Goal: Task Accomplishment & Management: Manage account settings

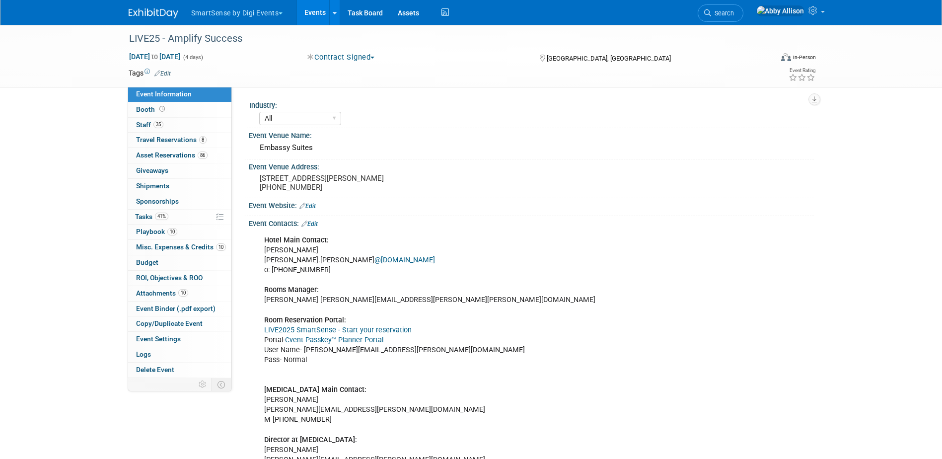
select select "All"
click at [149, 135] on link "8 Travel Reservations 8" at bounding box center [179, 140] width 103 height 15
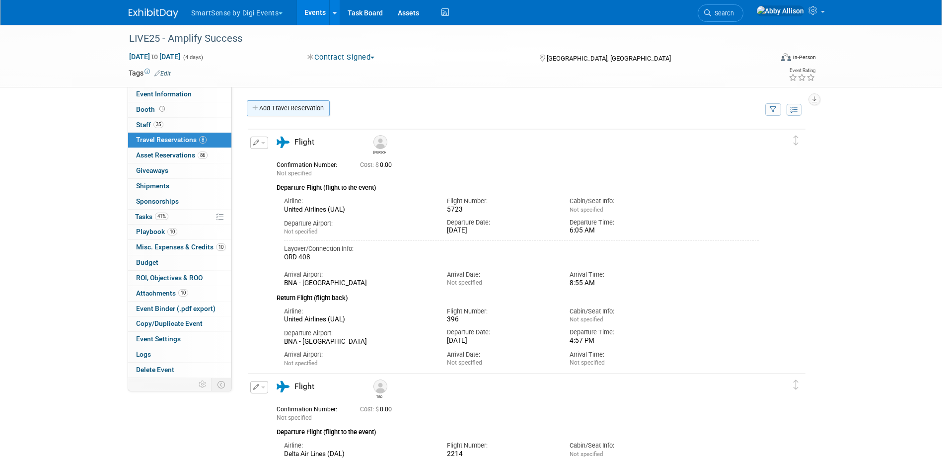
click at [298, 111] on link "Add Travel Reservation" at bounding box center [288, 108] width 83 height 16
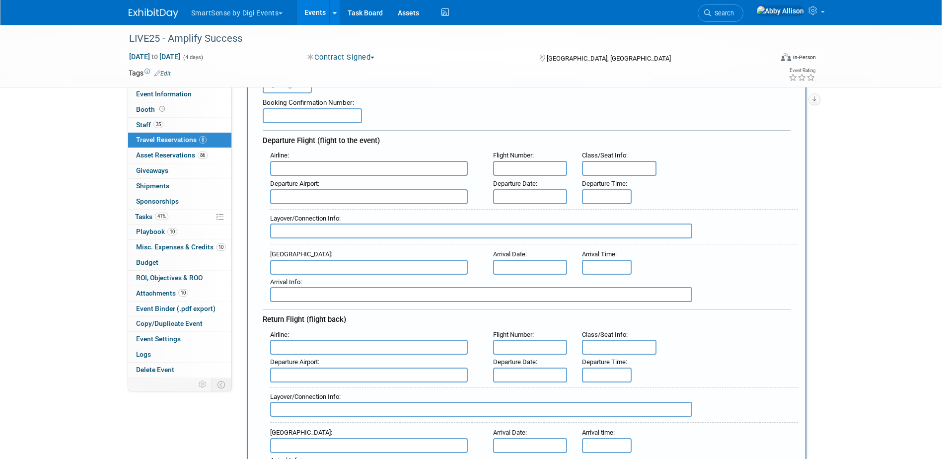
scroll to position [99, 0]
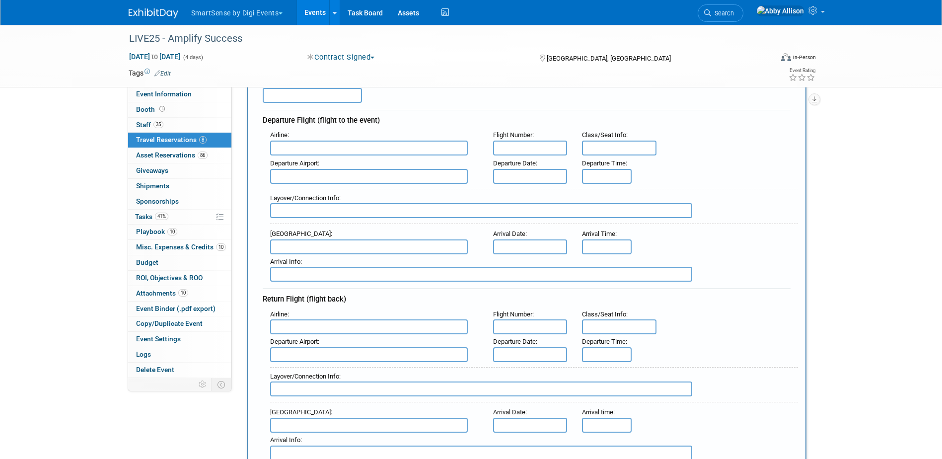
click at [449, 154] on input "text" at bounding box center [369, 148] width 198 height 15
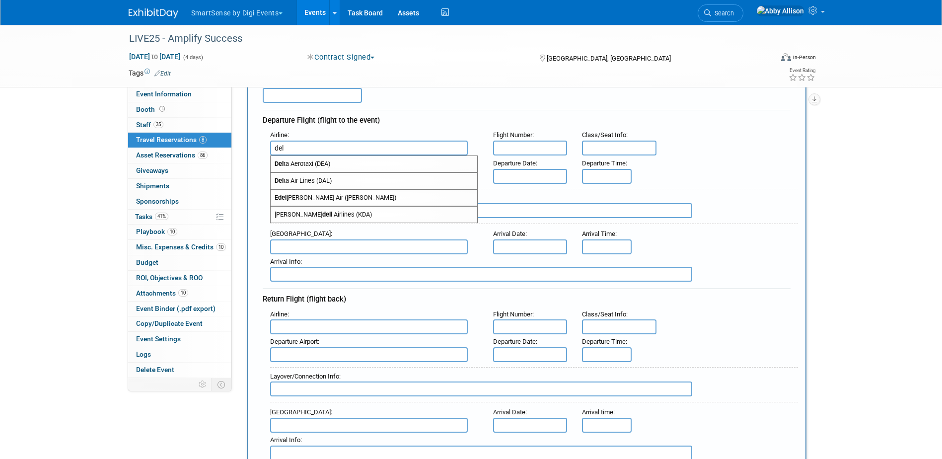
click at [324, 181] on span "Del ta Air Lines (DAL)" at bounding box center [374, 181] width 207 height 16
type input "Delta Air Lines (DAL)"
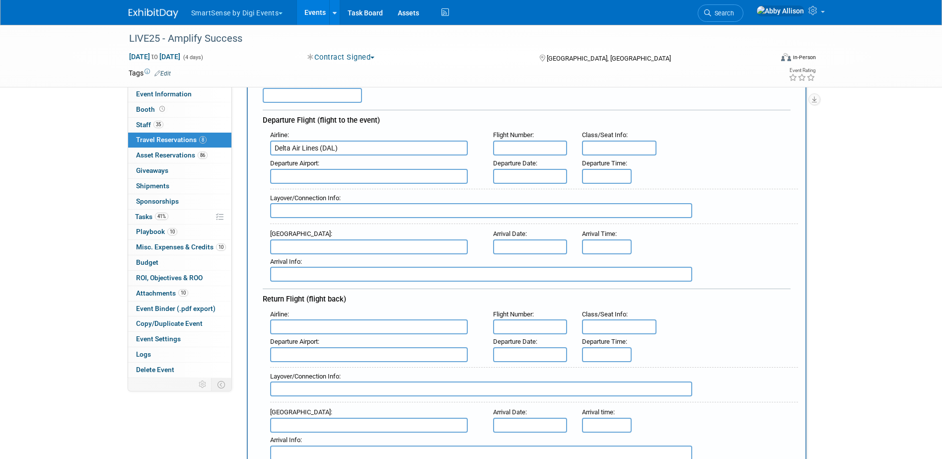
type input "6"
type input "3069"
click at [324, 181] on input "text" at bounding box center [369, 176] width 198 height 15
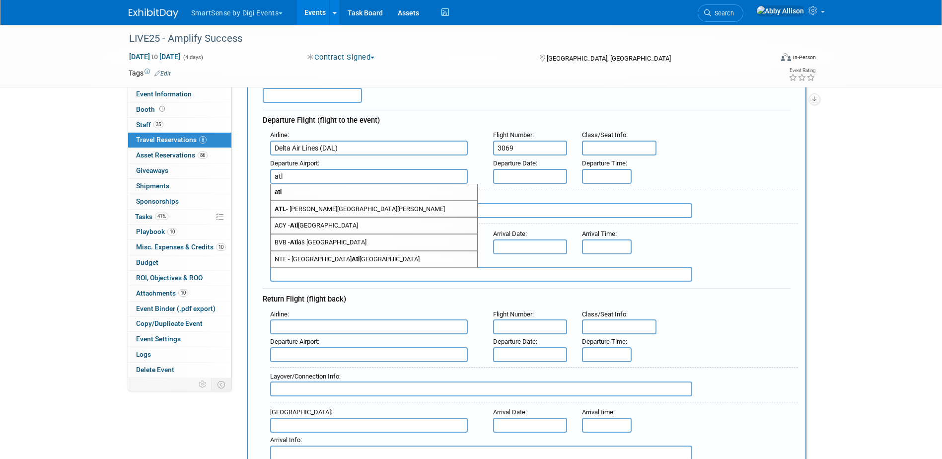
click at [322, 209] on span "ATL - Hartsfield Jackson Atlanta International Airport" at bounding box center [374, 209] width 207 height 16
type input "ATL - Hartsfield Jackson Atlanta International Airport"
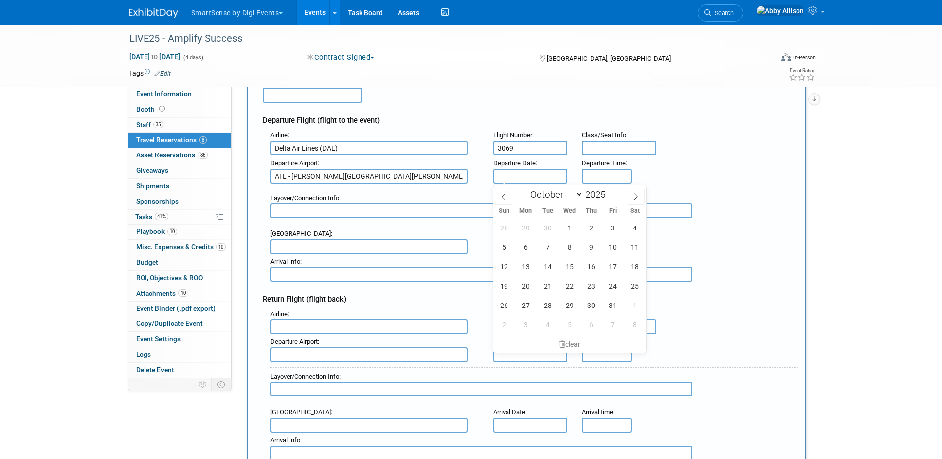
click at [510, 171] on input "text" at bounding box center [530, 176] width 75 height 15
click at [573, 289] on span "22" at bounding box center [569, 285] width 19 height 19
type input "Oct 22, 2025"
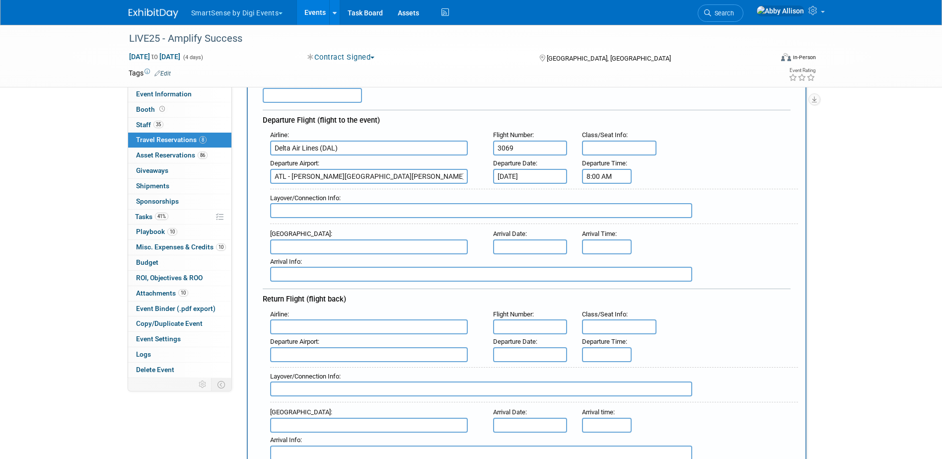
click at [593, 179] on input "8:00 AM" at bounding box center [607, 176] width 50 height 15
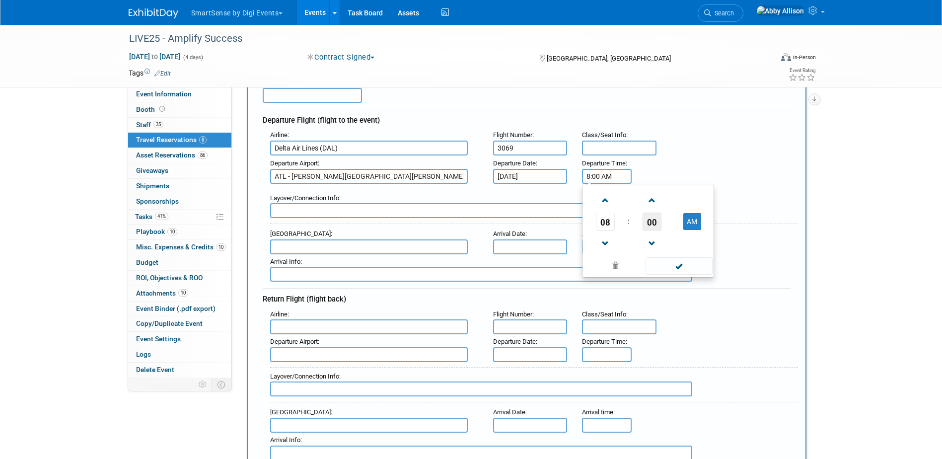
click at [653, 224] on span "00" at bounding box center [652, 222] width 19 height 18
click at [634, 207] on td "05" at bounding box center [632, 200] width 32 height 27
type input "8:05 AM"
click at [676, 266] on span at bounding box center [679, 265] width 67 height 17
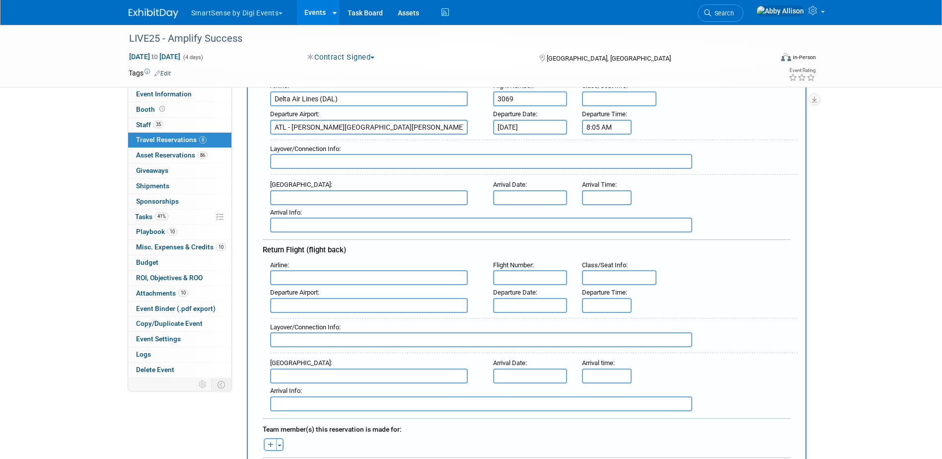
scroll to position [149, 0]
click at [351, 197] on input "text" at bounding box center [369, 197] width 198 height 15
click at [333, 212] on span "BNA - Nashville International Airport" at bounding box center [374, 213] width 207 height 16
type input "BNA - [GEOGRAPHIC_DATA]"
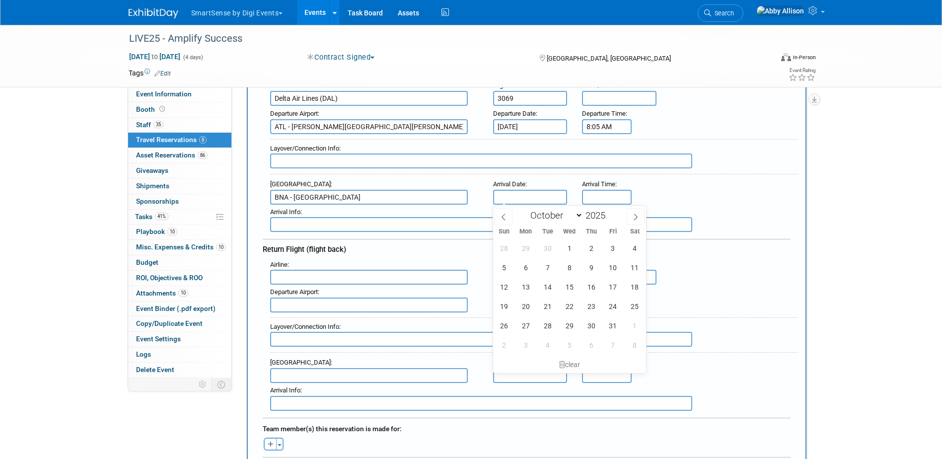
click at [517, 198] on input "text" at bounding box center [530, 197] width 75 height 15
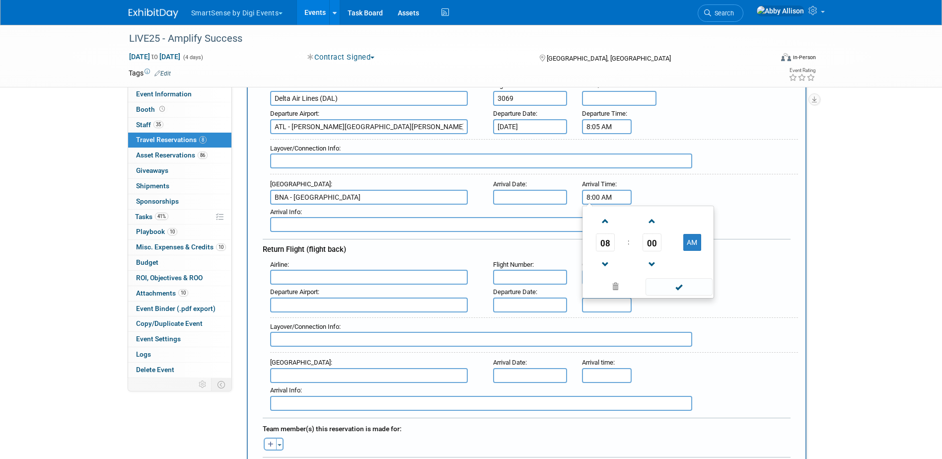
click at [615, 199] on input "8:00 AM" at bounding box center [607, 197] width 50 height 15
click at [654, 242] on span "00" at bounding box center [652, 242] width 19 height 18
click at [696, 222] on td "15" at bounding box center [696, 221] width 32 height 27
click at [654, 269] on span at bounding box center [651, 264] width 17 height 17
type input "8:14 AM"
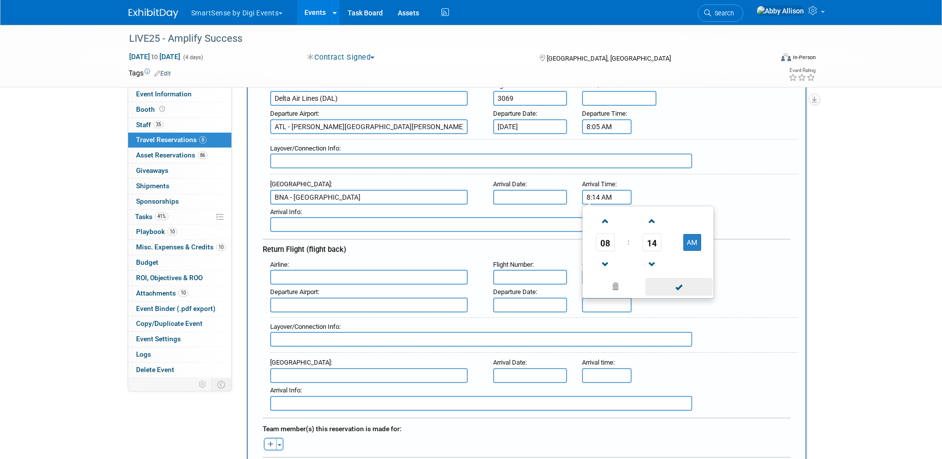
click at [665, 286] on span at bounding box center [679, 286] width 67 height 17
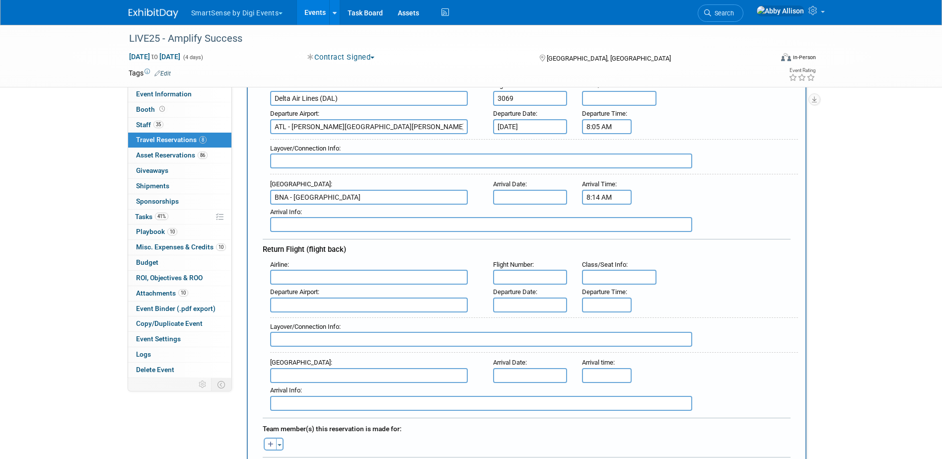
click at [287, 277] on input "text" at bounding box center [369, 277] width 198 height 15
click at [284, 307] on strong "Delta" at bounding box center [282, 309] width 14 height 7
type input "Delta Air Lines (DAL)"
click at [512, 279] on input "text" at bounding box center [530, 277] width 75 height 15
click at [529, 272] on input "text" at bounding box center [530, 277] width 75 height 15
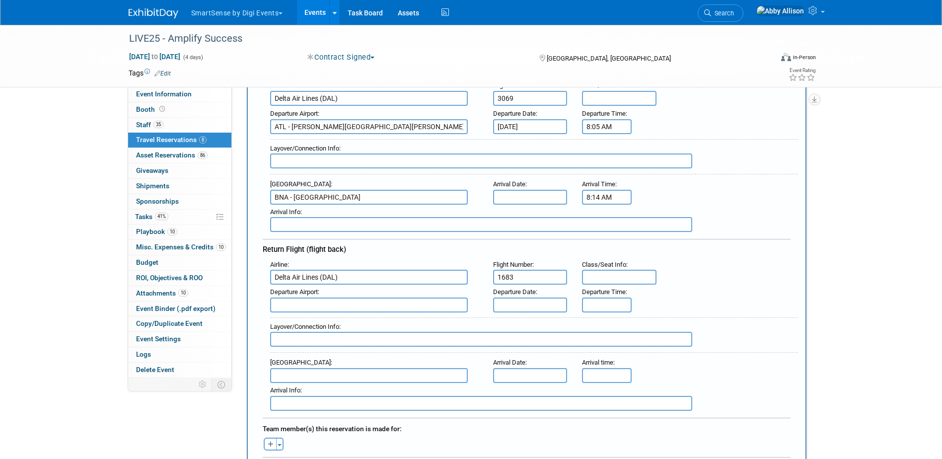
type input "1683"
click at [323, 309] on input "text" at bounding box center [369, 305] width 198 height 15
click at [324, 319] on span "BNA - Nashville International Airport" at bounding box center [374, 321] width 207 height 16
type input "BNA - Nashville International Airport"
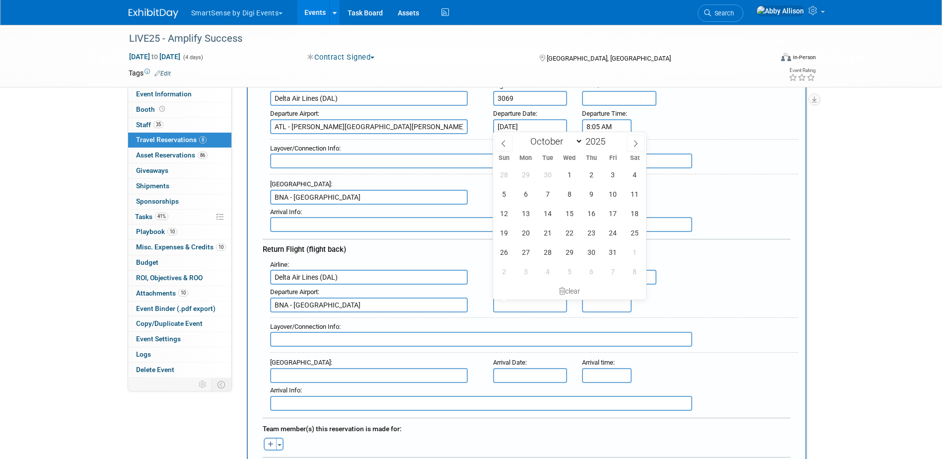
click at [513, 305] on input "text" at bounding box center [530, 305] width 75 height 15
click at [610, 232] on span "24" at bounding box center [613, 232] width 19 height 19
type input "Oct 24, 2025"
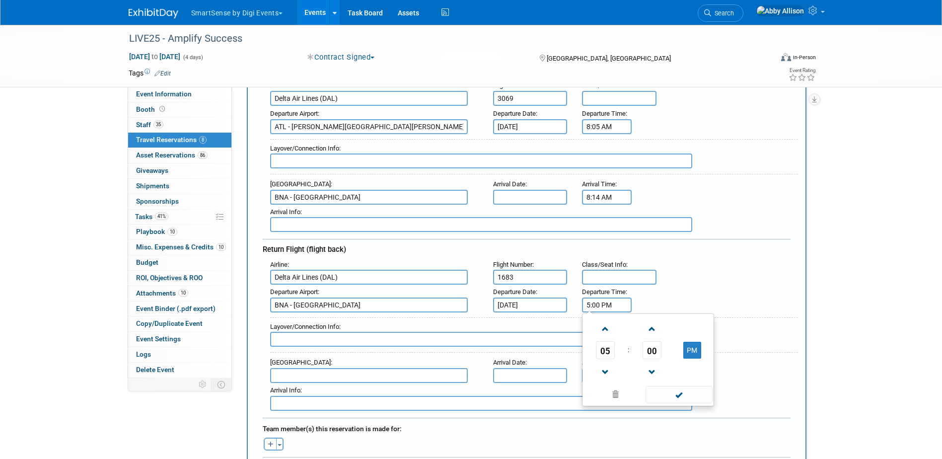
click at [605, 304] on input "5:00 PM" at bounding box center [607, 305] width 50 height 15
click at [606, 372] on span at bounding box center [605, 372] width 17 height 17
click at [651, 346] on span "00" at bounding box center [652, 350] width 19 height 18
click at [601, 386] on td "40" at bounding box center [601, 383] width 32 height 27
click at [652, 334] on span at bounding box center [651, 328] width 17 height 17
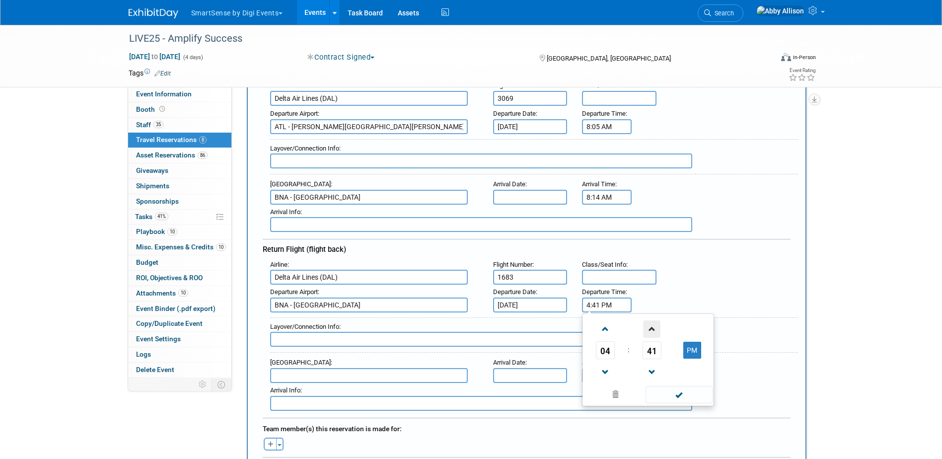
click at [652, 334] on span at bounding box center [651, 328] width 17 height 17
type input "4:42 PM"
click at [673, 392] on span at bounding box center [679, 394] width 67 height 17
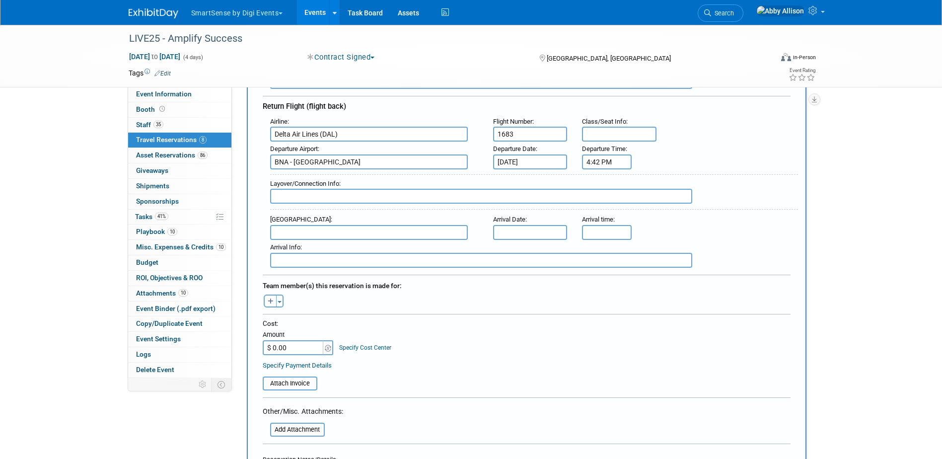
scroll to position [298, 0]
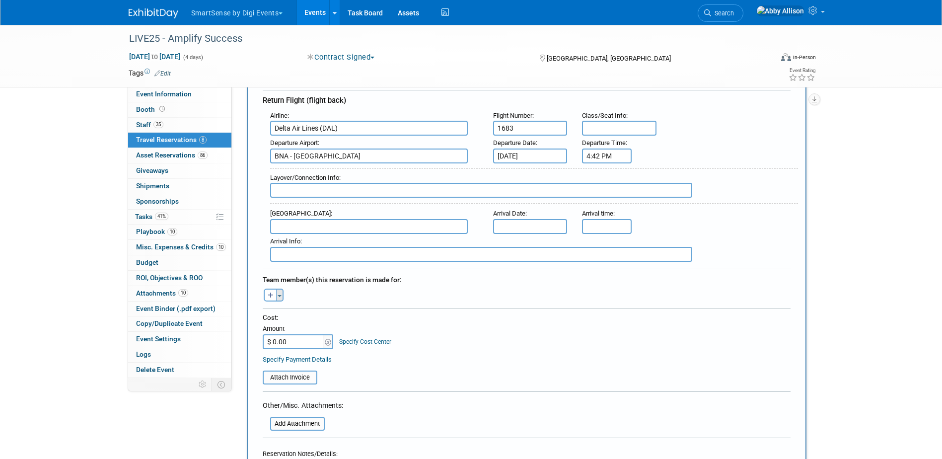
click at [281, 299] on button "Toggle Dropdown" at bounding box center [279, 295] width 7 height 13
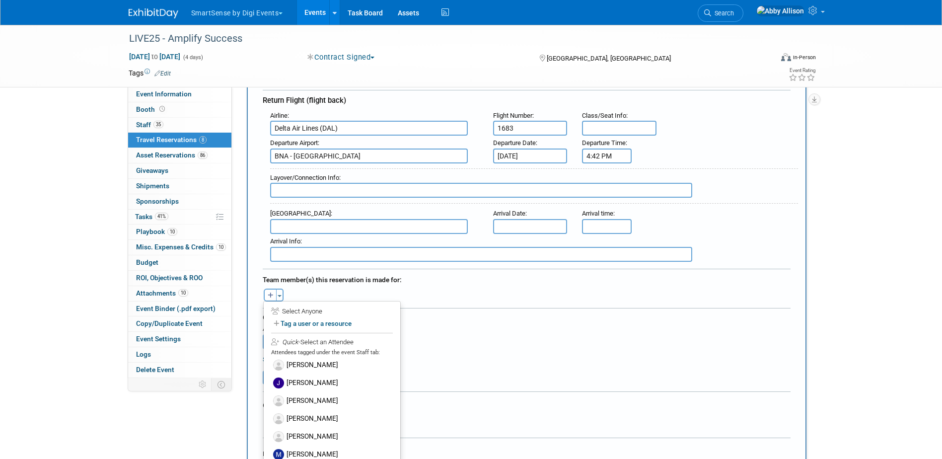
scroll to position [397, 0]
click at [317, 417] on label "[PERSON_NAME]" at bounding box center [332, 418] width 123 height 18
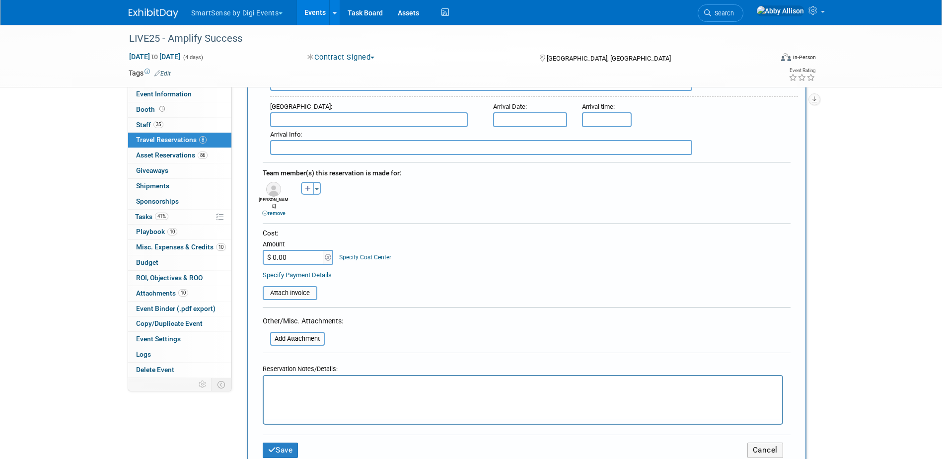
scroll to position [447, 0]
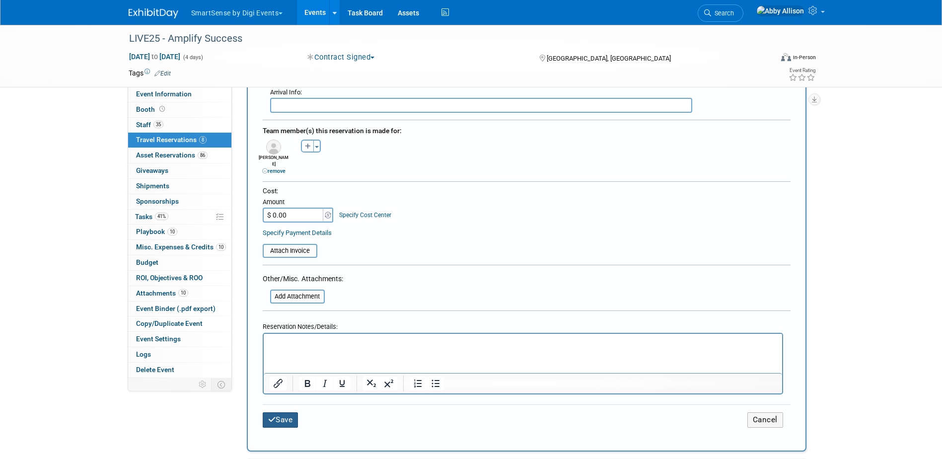
click at [283, 413] on button "Save" at bounding box center [281, 419] width 36 height 15
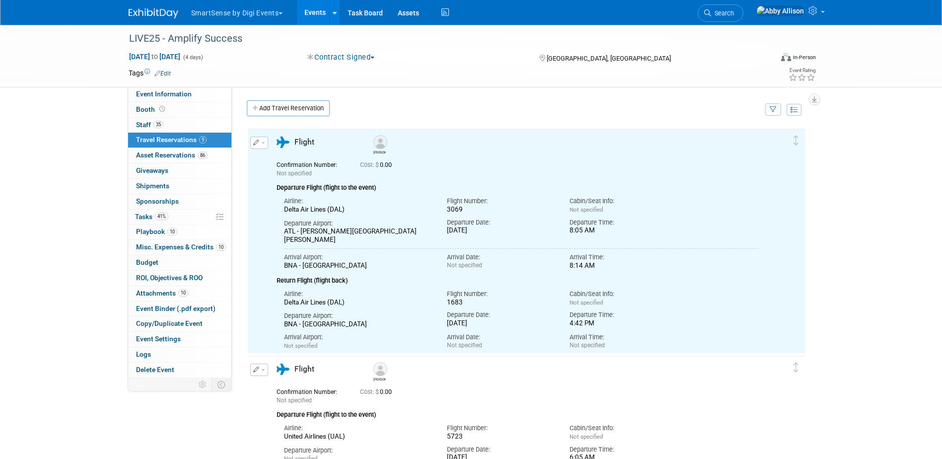
scroll to position [0, 0]
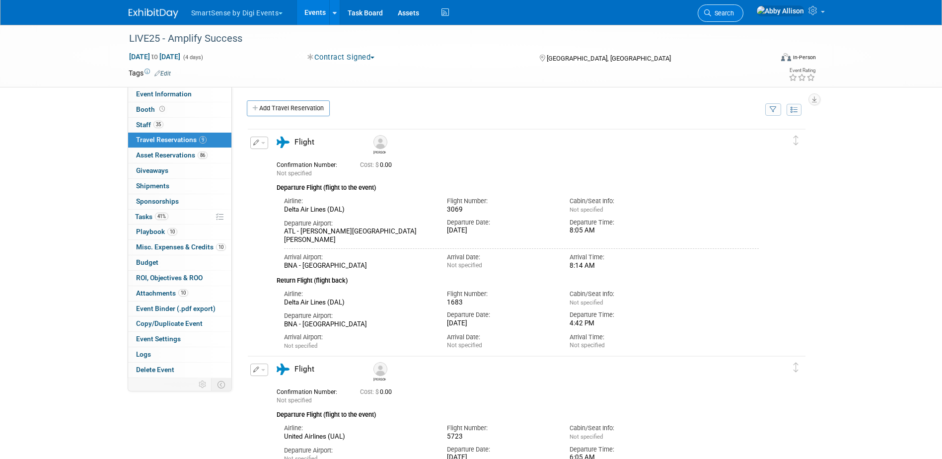
click at [711, 15] on icon at bounding box center [707, 12] width 7 height 7
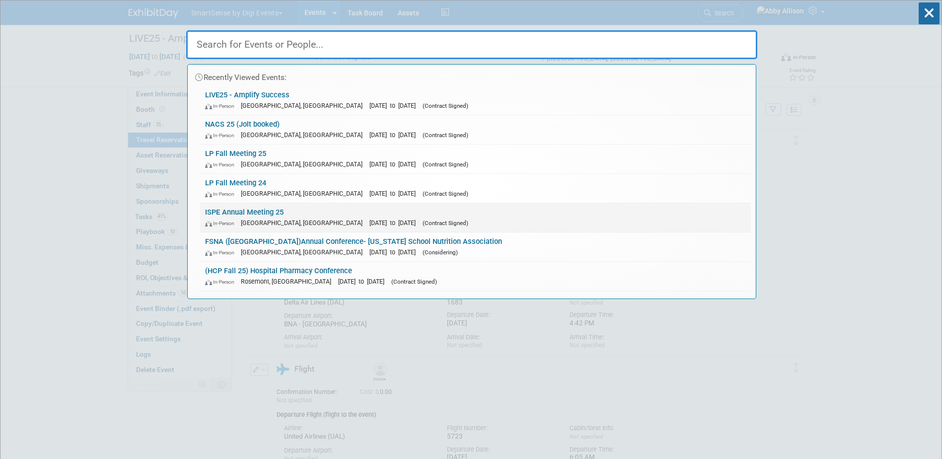
click at [248, 218] on div "In-Person Charlotte, NC Oct 26, 2025 to Oct 29, 2025 (Contract Signed)" at bounding box center [475, 223] width 541 height 10
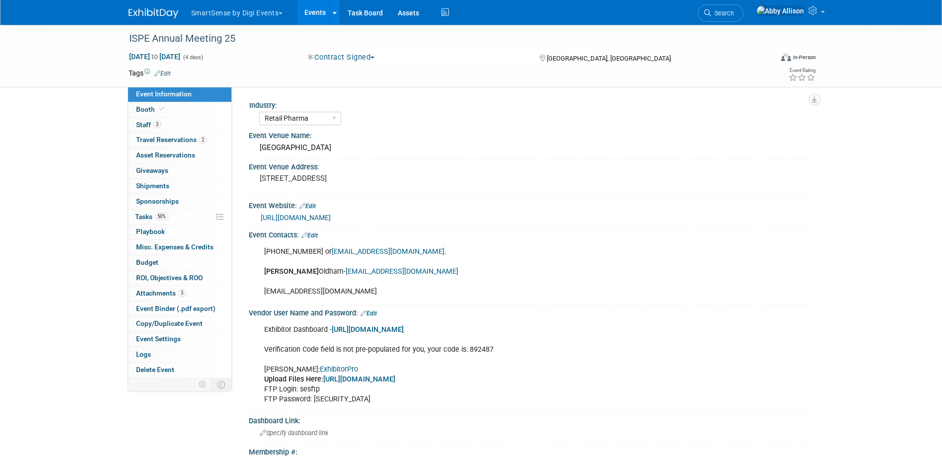
select select "Retail Pharma"
click at [161, 137] on span "Travel Reservations 2" at bounding box center [171, 140] width 71 height 8
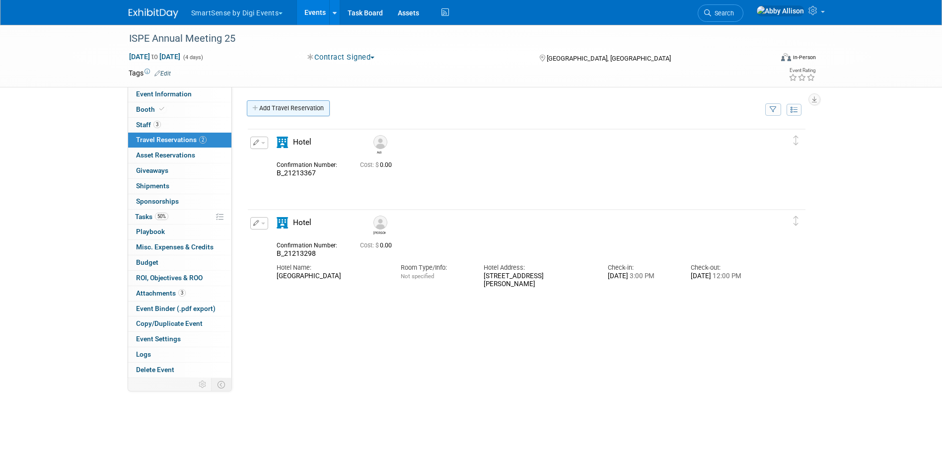
click at [286, 110] on link "Add Travel Reservation" at bounding box center [288, 108] width 83 height 16
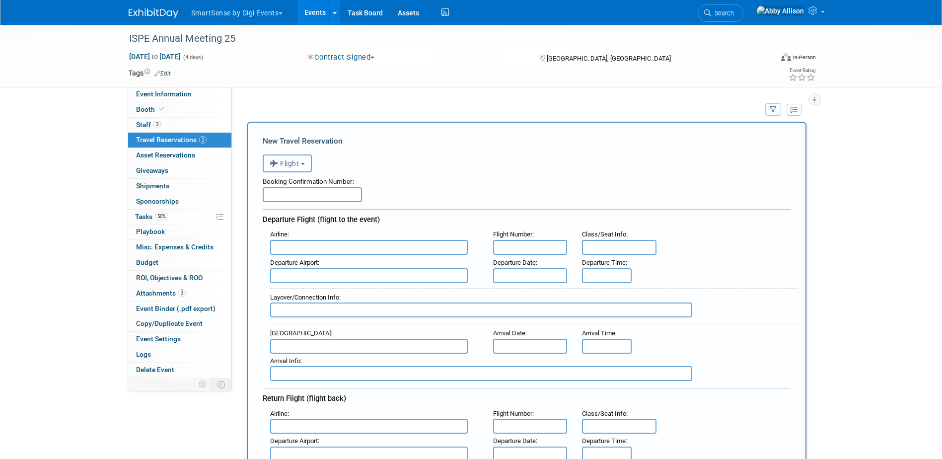
click at [307, 172] on button "Flight" at bounding box center [287, 163] width 49 height 18
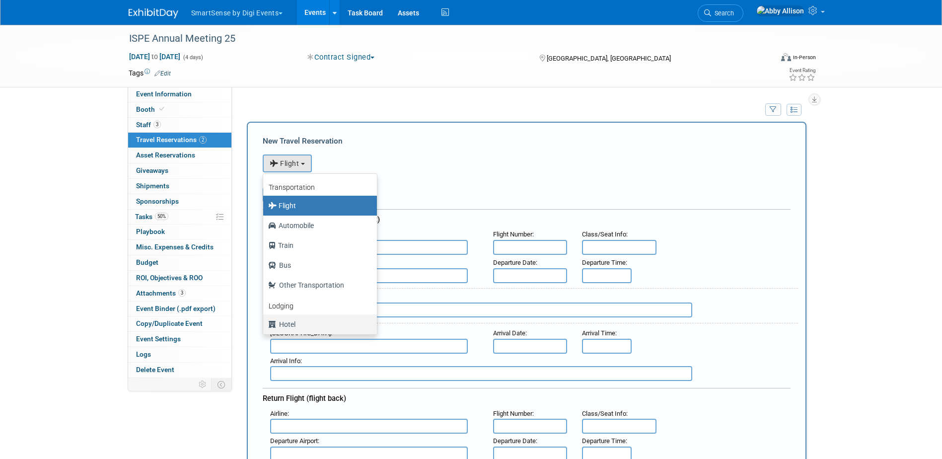
click at [284, 327] on label "Hotel" at bounding box center [317, 324] width 99 height 16
click at [265, 326] on input "Hotel" at bounding box center [261, 323] width 6 height 6
select select "6"
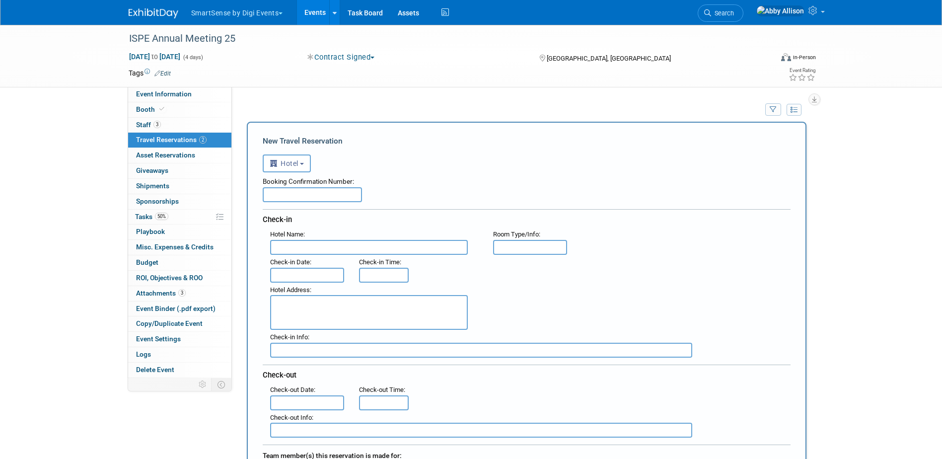
click at [347, 197] on input "text" at bounding box center [312, 194] width 99 height 15
paste input "B_21226246"
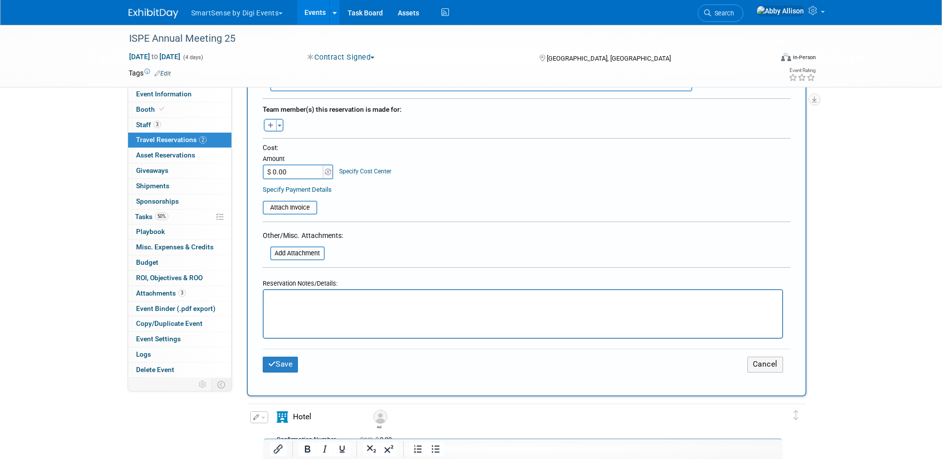
scroll to position [348, 0]
type input "B_21226246"
click at [278, 121] on button "Toggle Dropdown" at bounding box center [279, 123] width 7 height 13
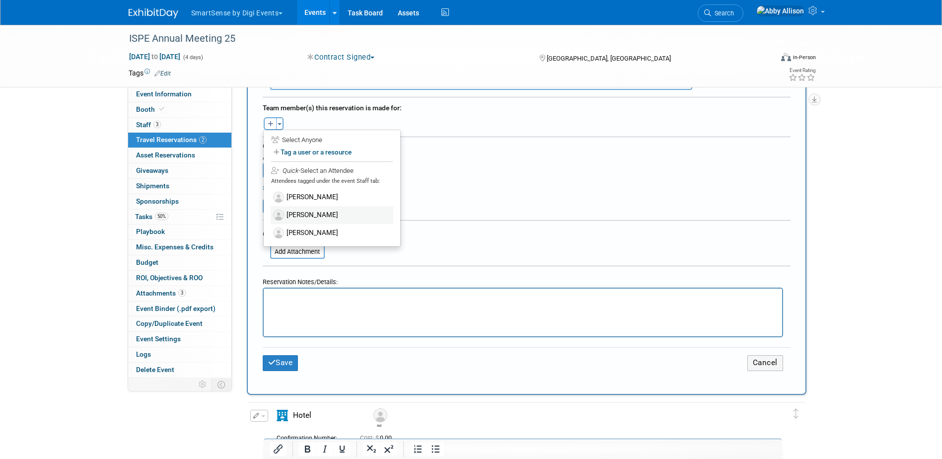
click at [303, 213] on label "[PERSON_NAME]" at bounding box center [332, 215] width 123 height 18
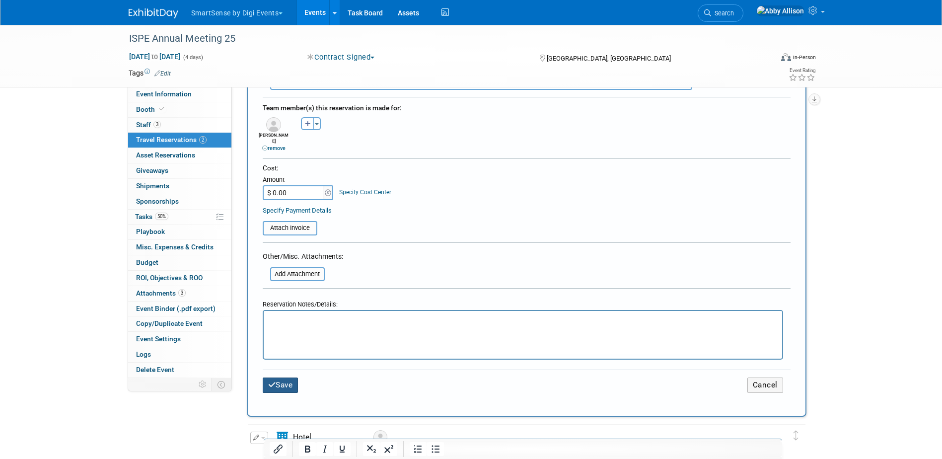
click at [267, 378] on button "Save" at bounding box center [281, 385] width 36 height 15
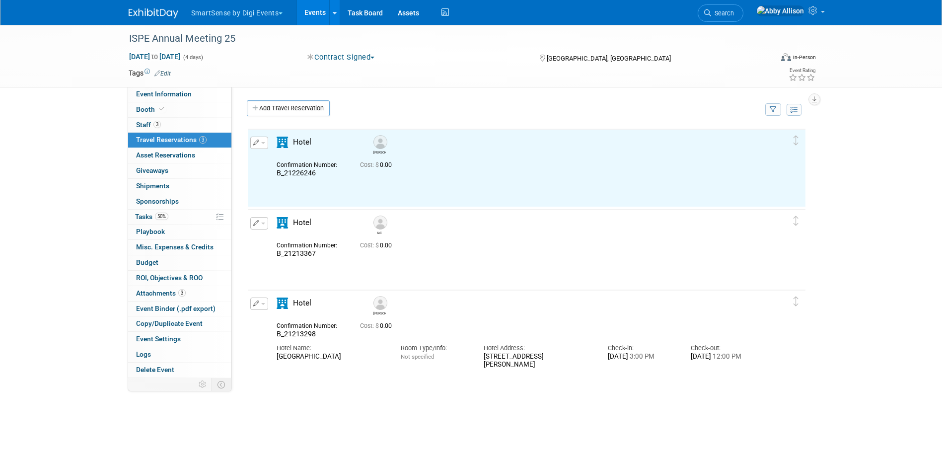
scroll to position [0, 0]
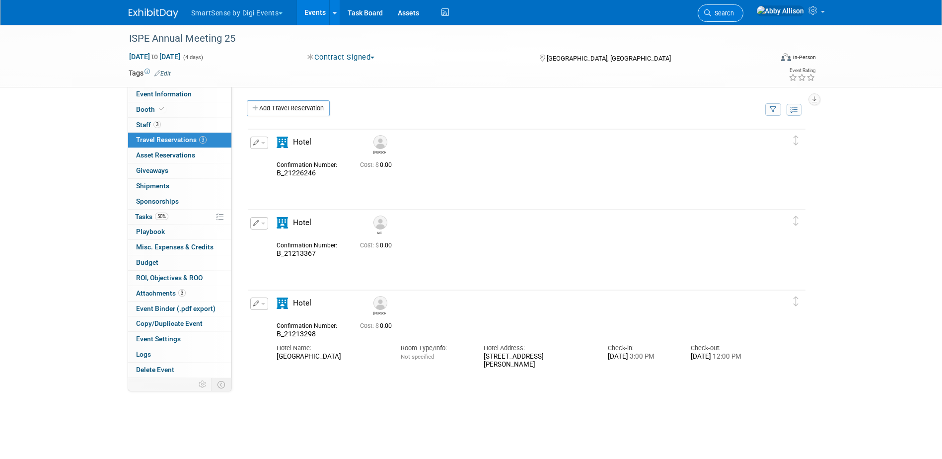
click at [744, 9] on link "Search" at bounding box center [721, 12] width 46 height 17
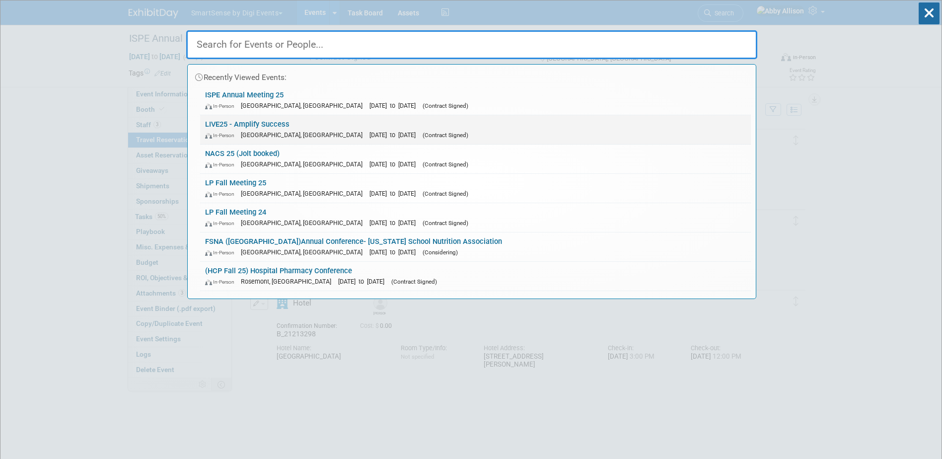
click at [252, 127] on link "LIVE25 - Amplify Success In-Person Nashville, TN Oct 21, 2025 to Oct 24, 2025 (…" at bounding box center [475, 129] width 551 height 29
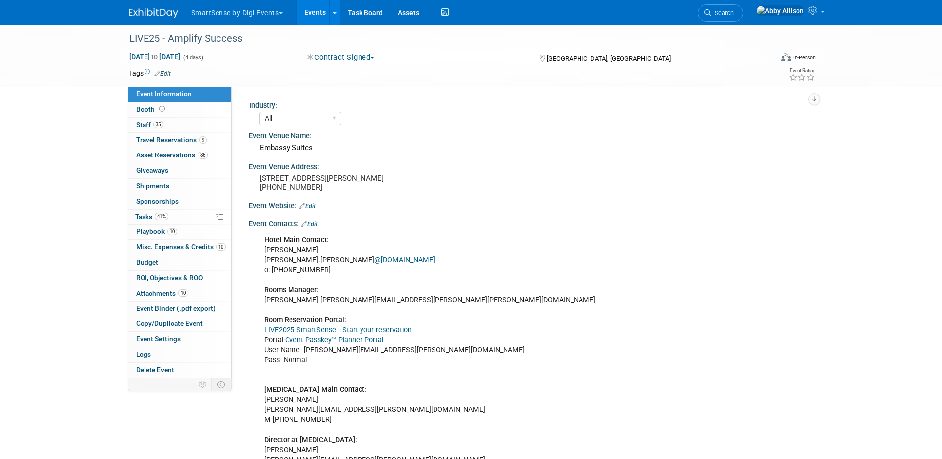
select select "All"
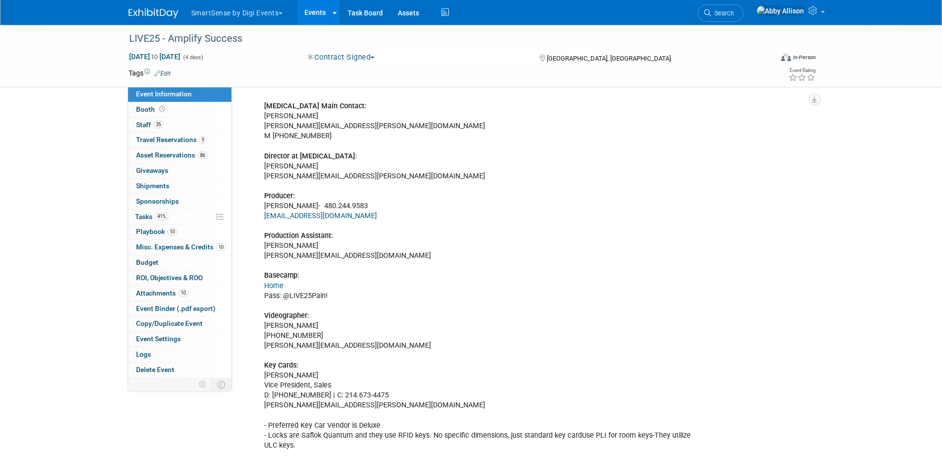
scroll to position [298, 0]
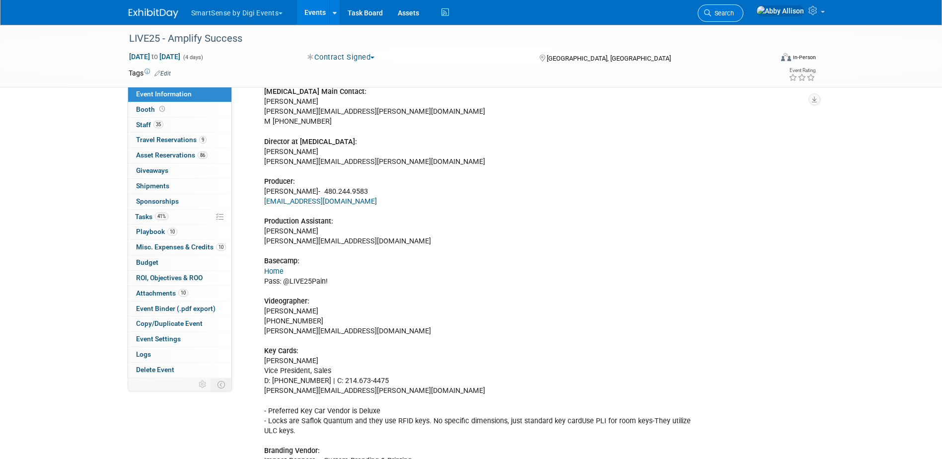
click at [734, 13] on span "Search" at bounding box center [722, 12] width 23 height 7
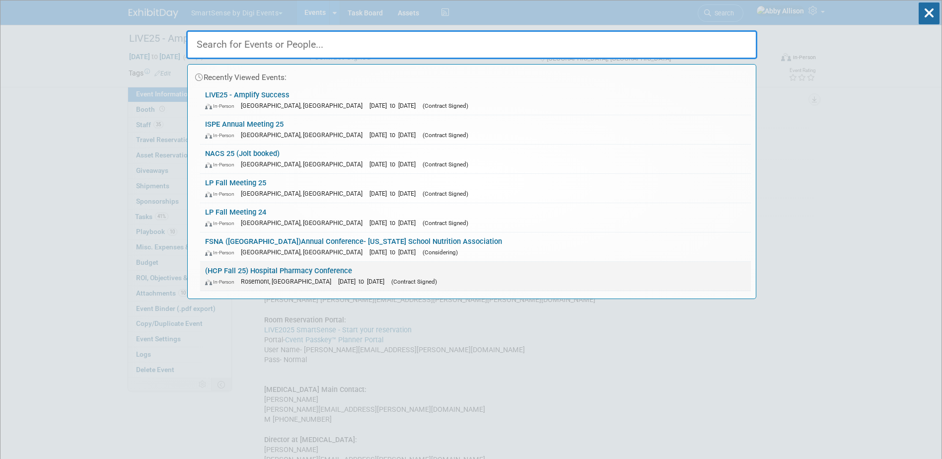
click at [303, 274] on link "(HCP Fall 25) Hospital Pharmacy Conference In-Person Rosemont, IL Sep 29, 2025 …" at bounding box center [475, 276] width 551 height 29
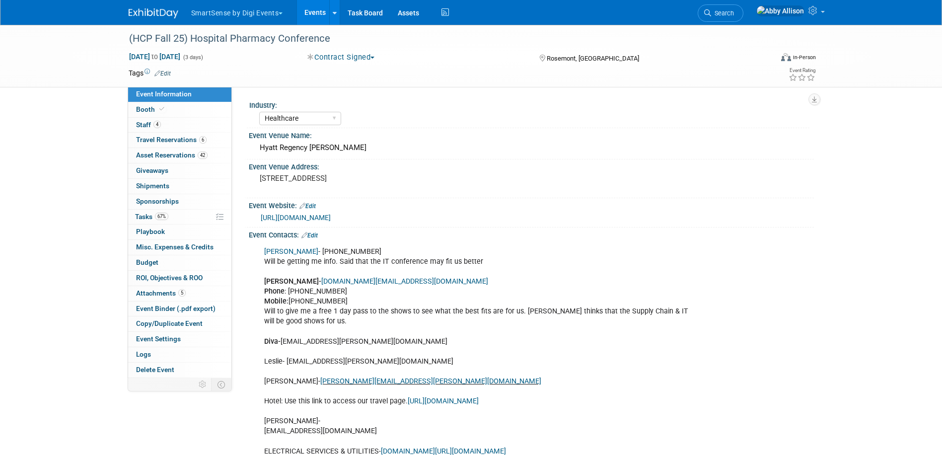
select select "Healthcare"
click at [305, 214] on link "https://www.hlthcp.com/about-hcp/reverse-expo" at bounding box center [296, 218] width 70 height 8
click at [711, 15] on icon at bounding box center [707, 12] width 7 height 7
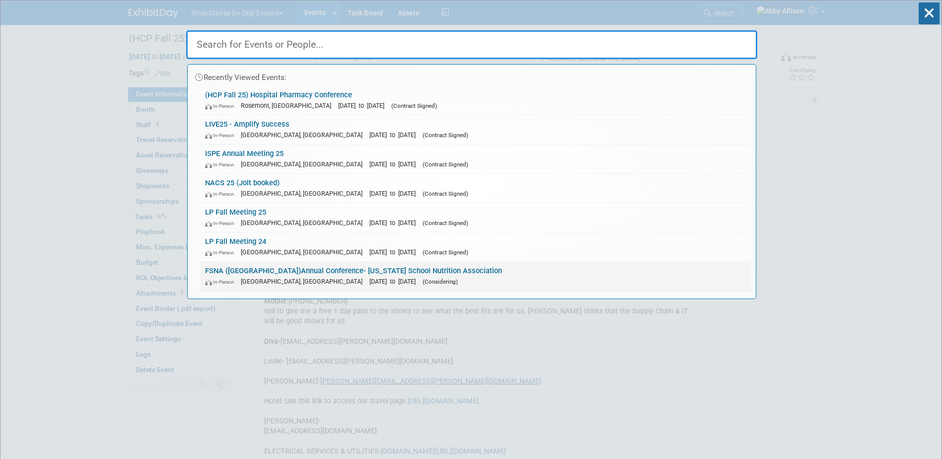
click at [276, 276] on div "In-Person Daytona Beach, FL Oct 23, 2025 to Oct 25, 2025 (Considering)" at bounding box center [475, 281] width 541 height 10
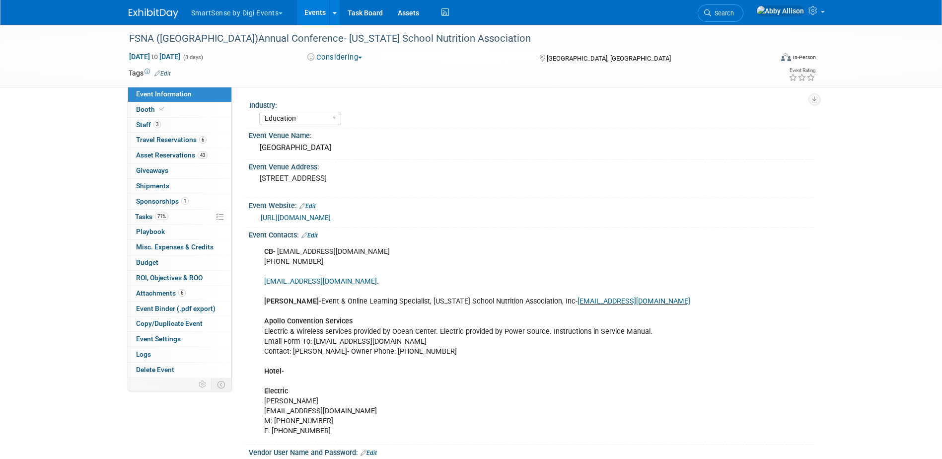
select select "Education"
click at [144, 125] on span "Staff 3" at bounding box center [148, 125] width 25 height 8
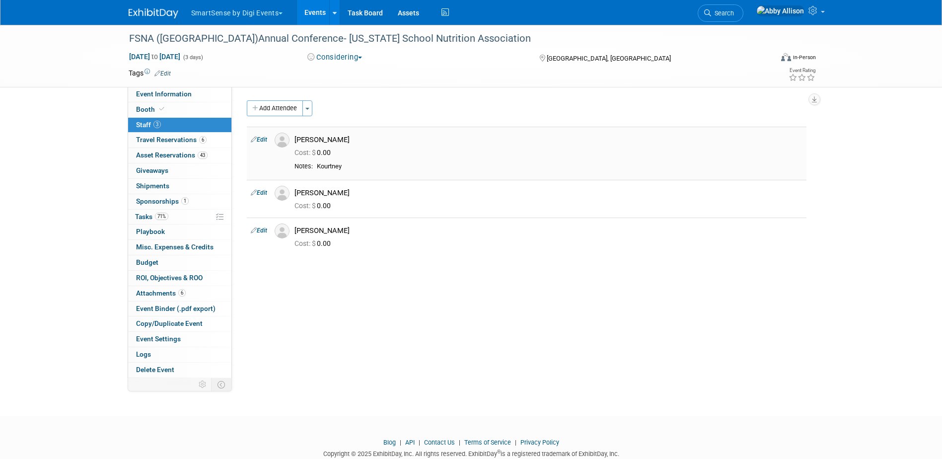
click at [282, 139] on img at bounding box center [282, 140] width 15 height 15
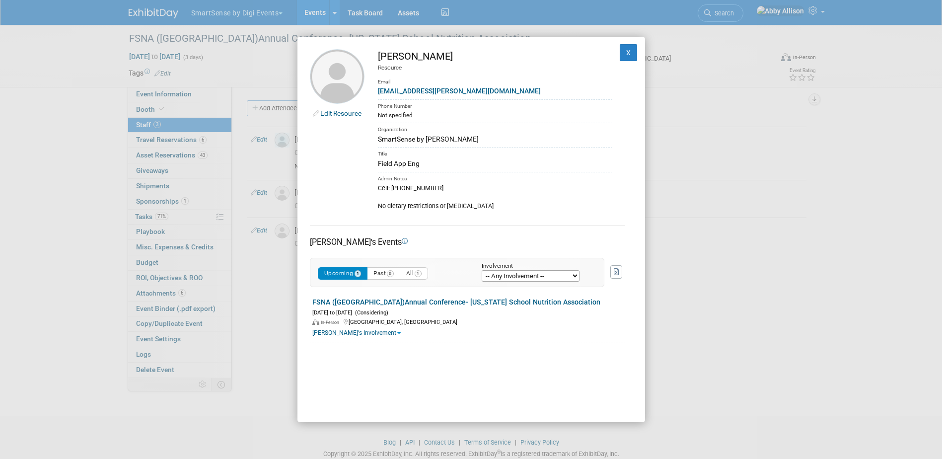
drag, startPoint x: 437, startPoint y: 188, endPoint x: 392, endPoint y: 192, distance: 44.4
click at [392, 192] on div "Cell: 940-228-8073 No dietary restrictions or food allergies" at bounding box center [495, 196] width 234 height 27
copy div "940-228-8073"
click at [620, 55] on button "X" at bounding box center [629, 52] width 18 height 17
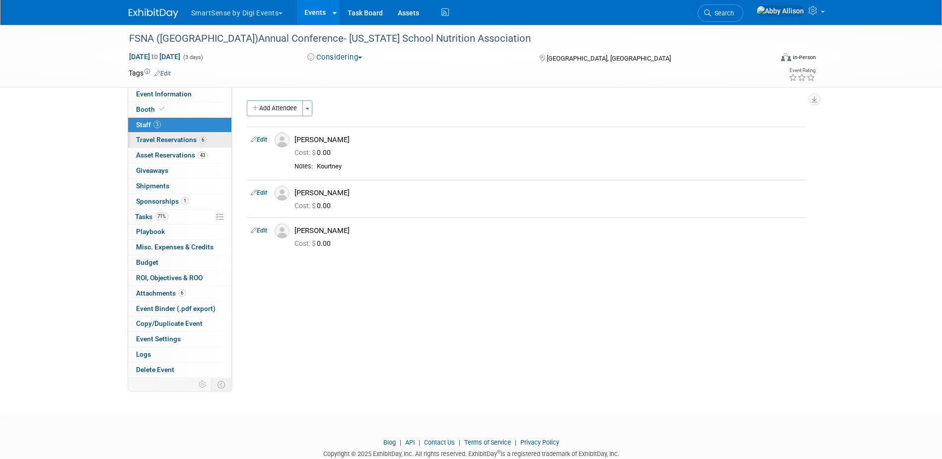
click at [160, 138] on span "Travel Reservations 6" at bounding box center [171, 140] width 71 height 8
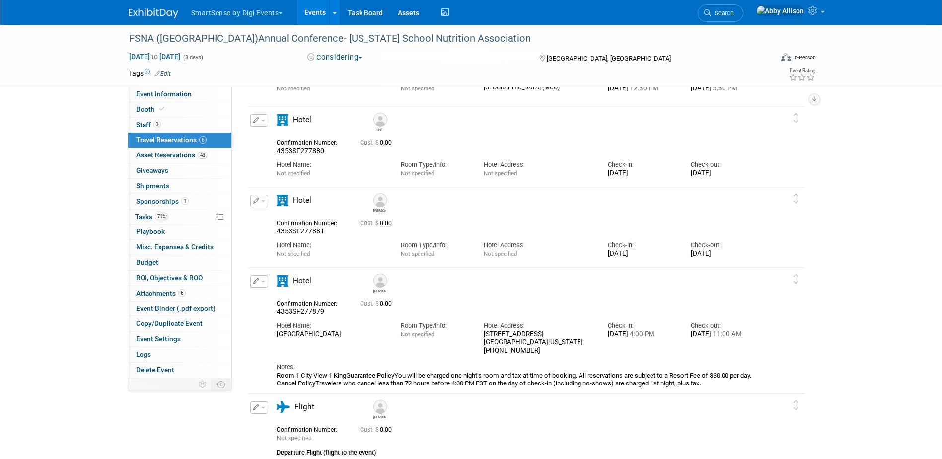
scroll to position [298, 0]
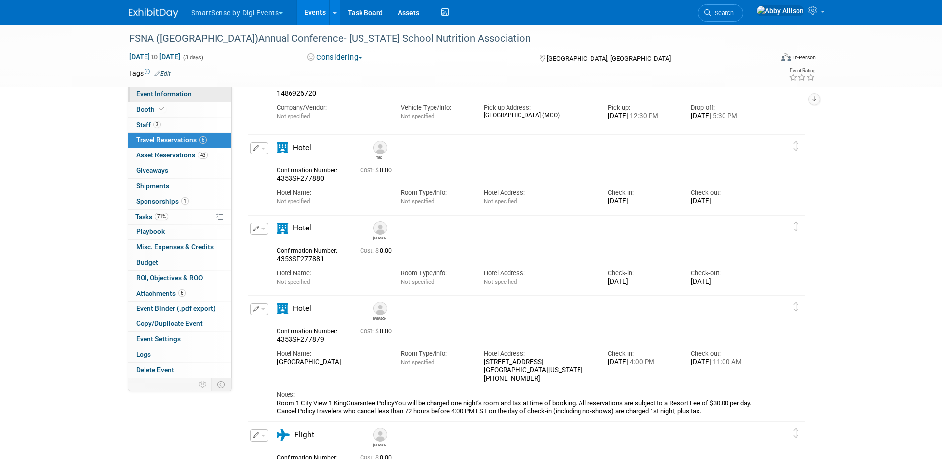
click at [180, 95] on span "Event Information" at bounding box center [164, 94] width 56 height 8
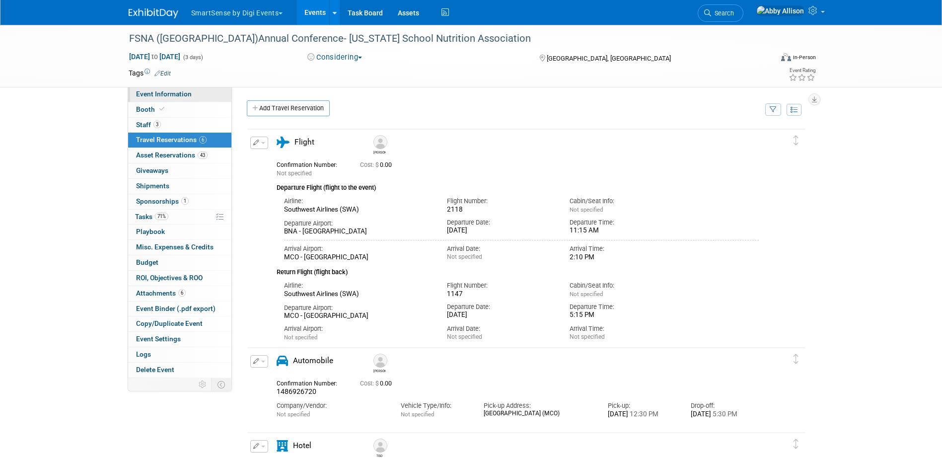
select select "Education"
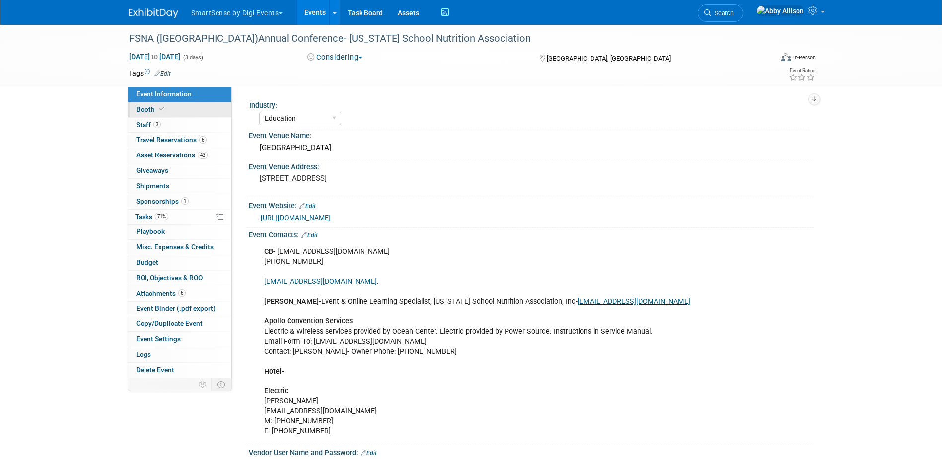
click at [145, 106] on span "Booth" at bounding box center [151, 109] width 30 height 8
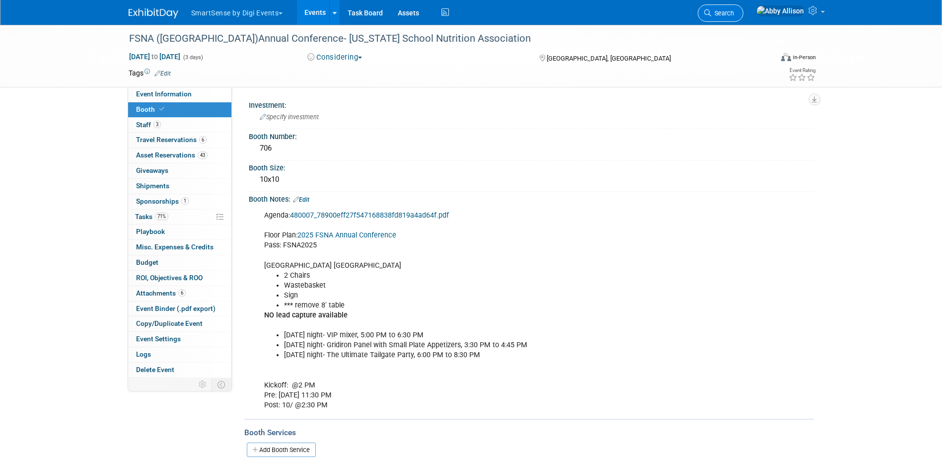
click at [742, 19] on link "Search" at bounding box center [721, 12] width 46 height 17
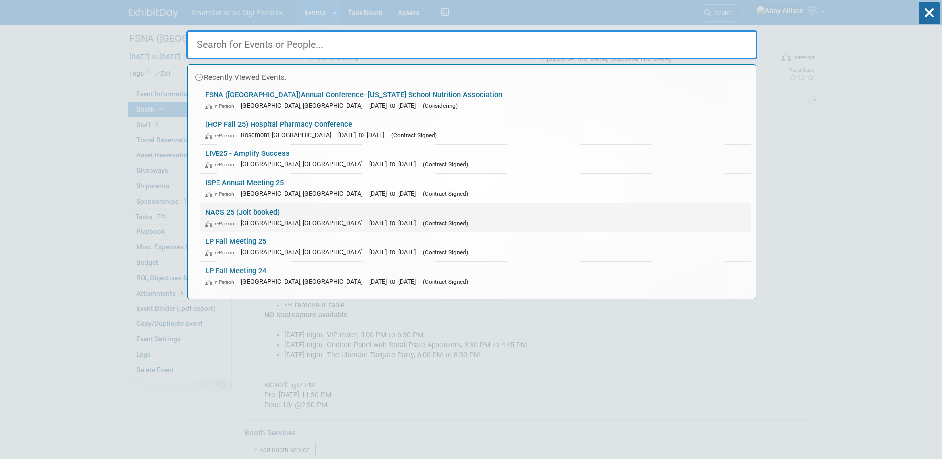
click at [264, 216] on link "NACS 25 (Jolt booked) In-Person Chicago, IL Oct 15, 2025 to Oct 17, 2025 (Contr…" at bounding box center [475, 217] width 551 height 29
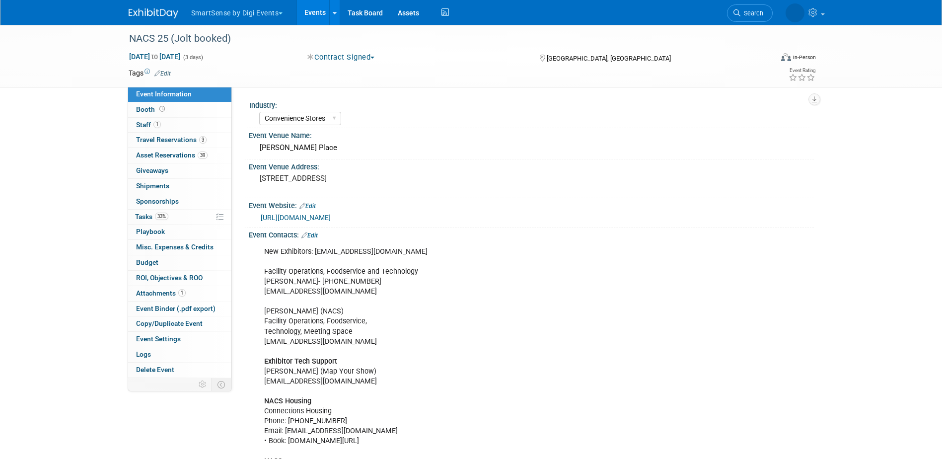
select select "Convenience Stores"
click at [157, 111] on span at bounding box center [161, 108] width 9 height 7
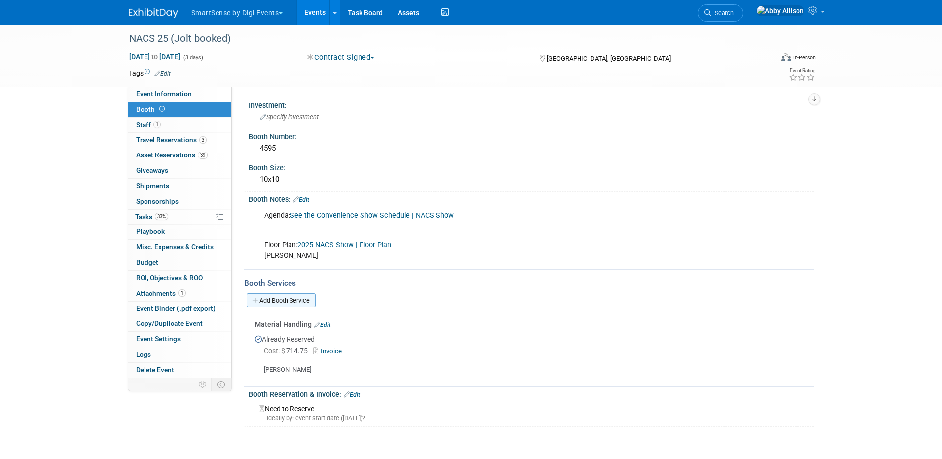
click at [293, 295] on link "Add Booth Service" at bounding box center [281, 300] width 69 height 14
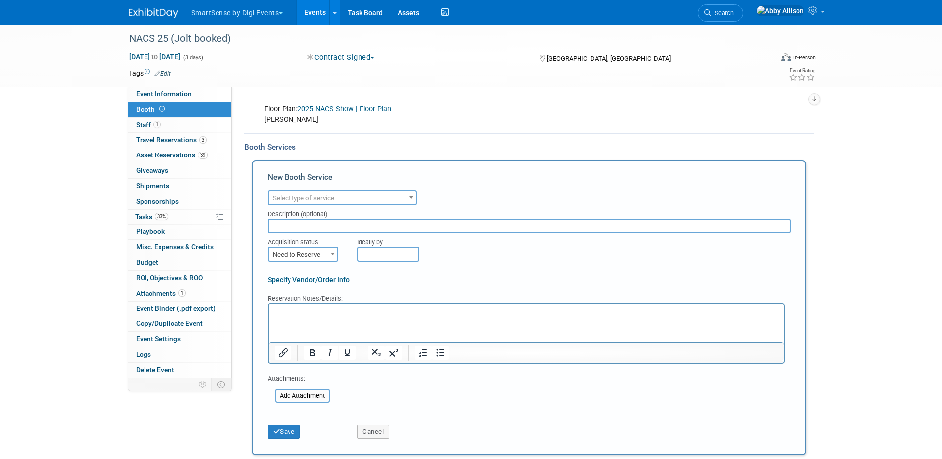
scroll to position [149, 0]
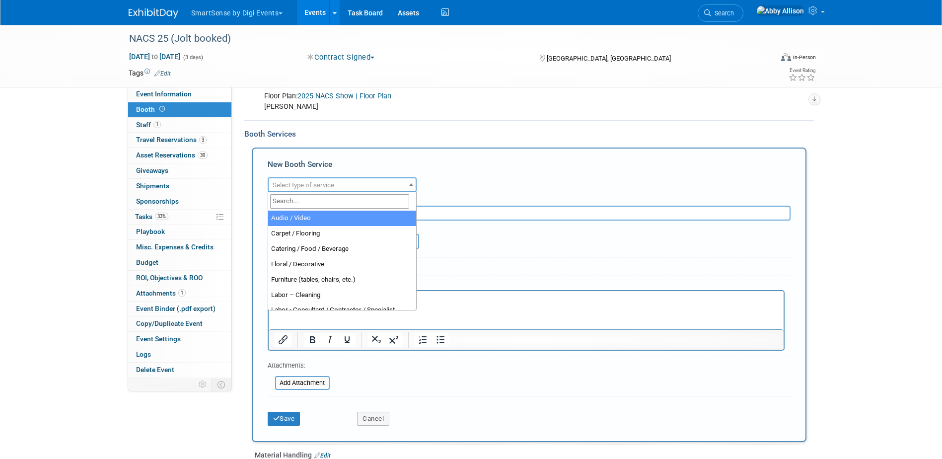
click at [319, 182] on span "Select type of service" at bounding box center [304, 184] width 62 height 7
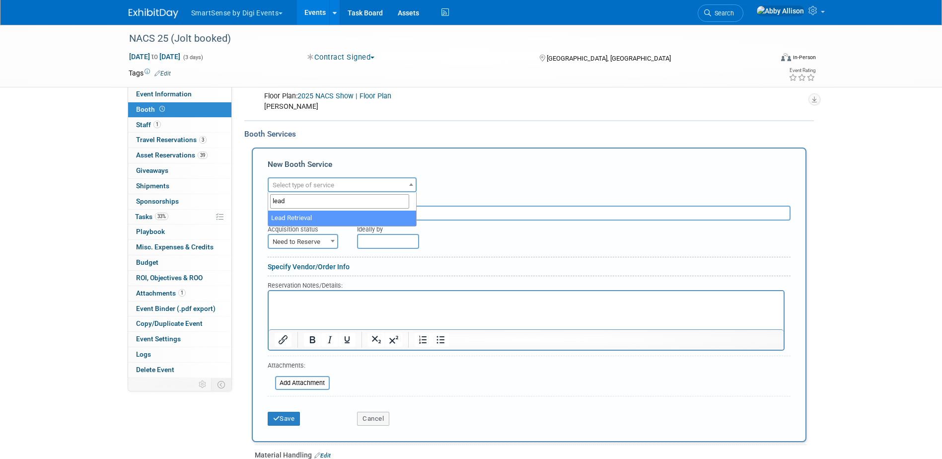
type input "lead"
select select "7"
click at [292, 304] on html at bounding box center [525, 297] width 515 height 13
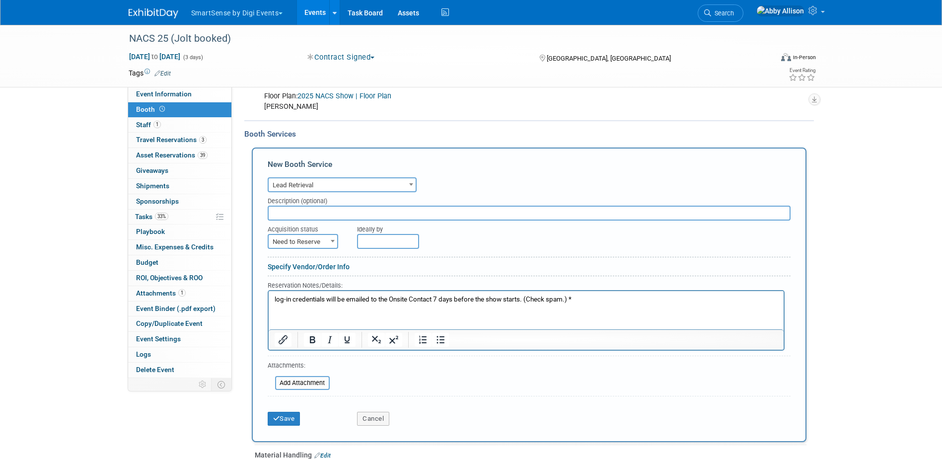
click at [591, 292] on html "log-in credentials will be emailed to the Onsite Contact 7 days before the show…" at bounding box center [525, 297] width 515 height 13
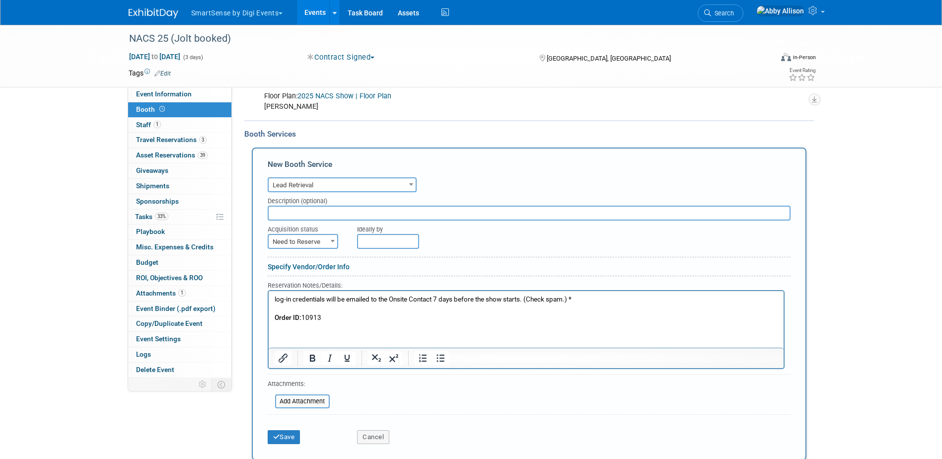
click at [279, 240] on span "Need to Reserve" at bounding box center [303, 242] width 69 height 14
select select "2"
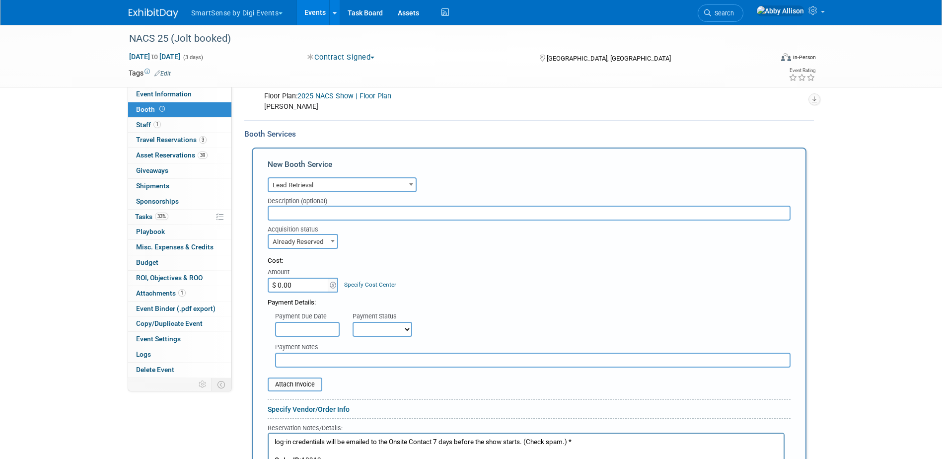
click at [284, 280] on input "$ 0.00" at bounding box center [299, 285] width 62 height 15
type input "$ 415.00"
click at [291, 383] on input "file" at bounding box center [262, 385] width 118 height 12
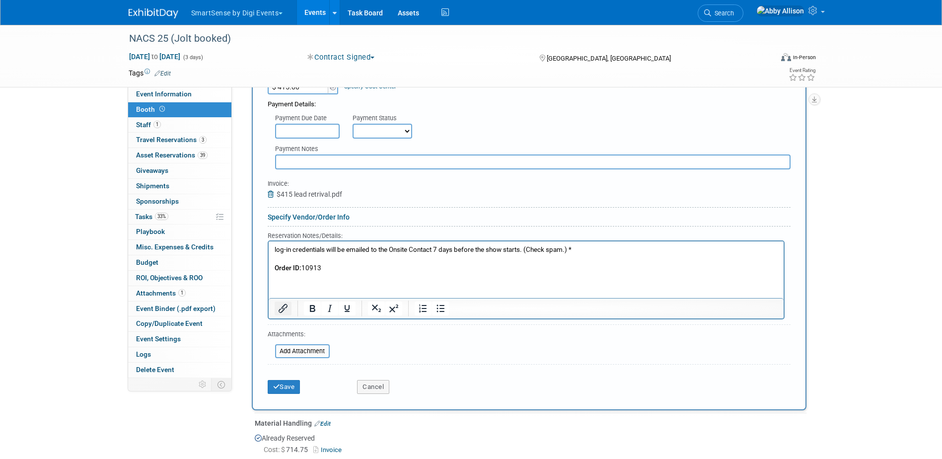
scroll to position [348, 0]
click at [277, 387] on icon "submit" at bounding box center [276, 386] width 7 height 6
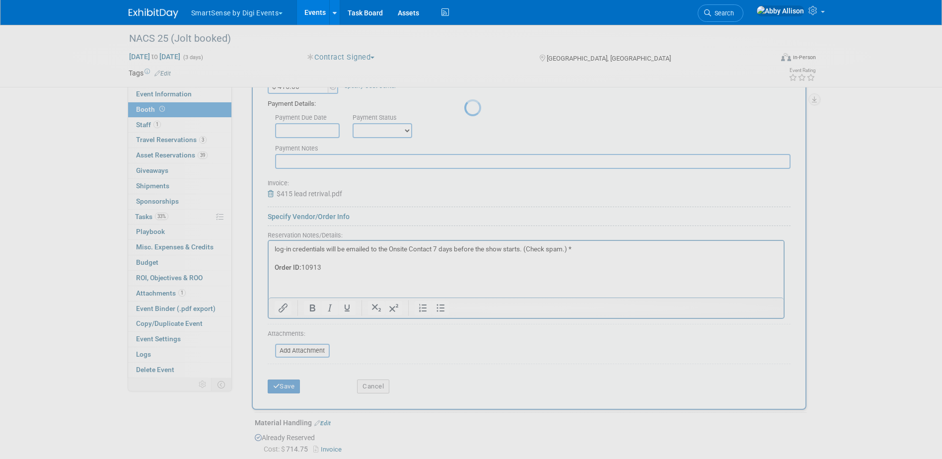
scroll to position [156, 0]
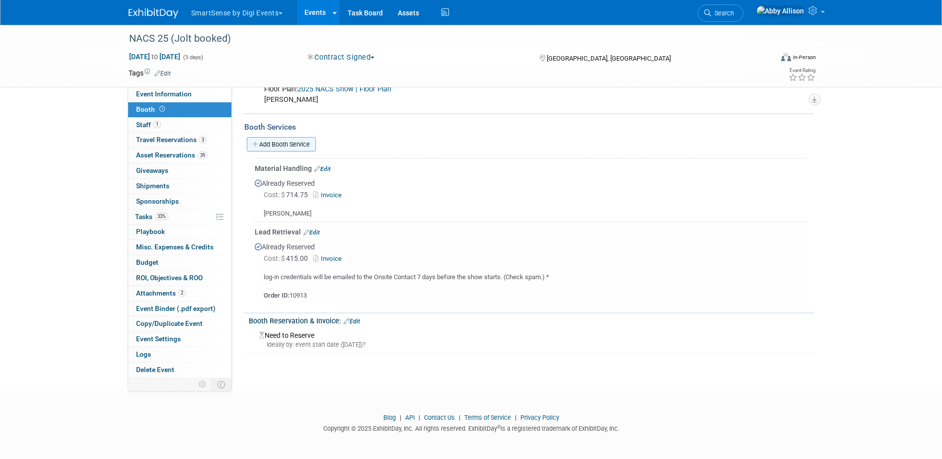
click at [265, 143] on link "Add Booth Service" at bounding box center [281, 144] width 69 height 14
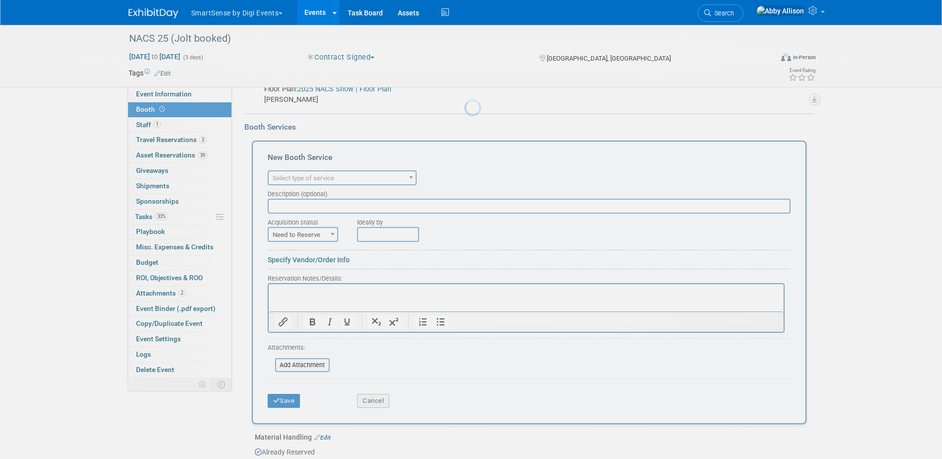
scroll to position [0, 0]
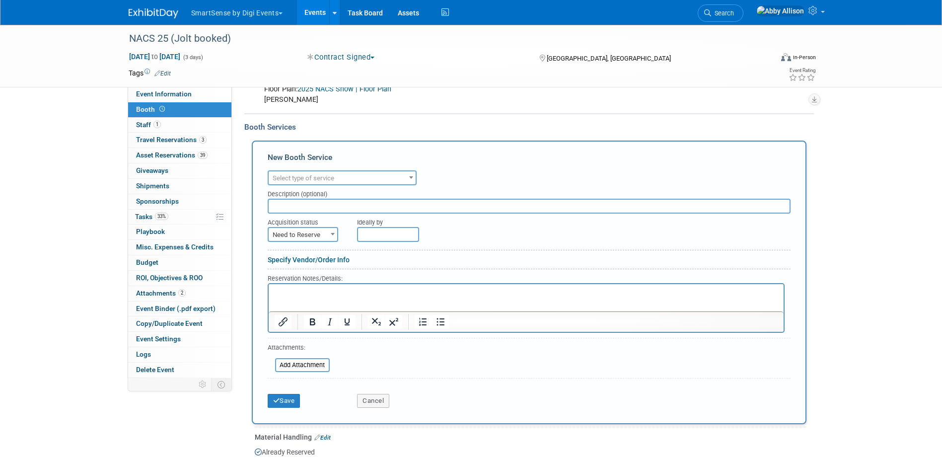
click at [308, 178] on span "Select type of service" at bounding box center [304, 177] width 62 height 7
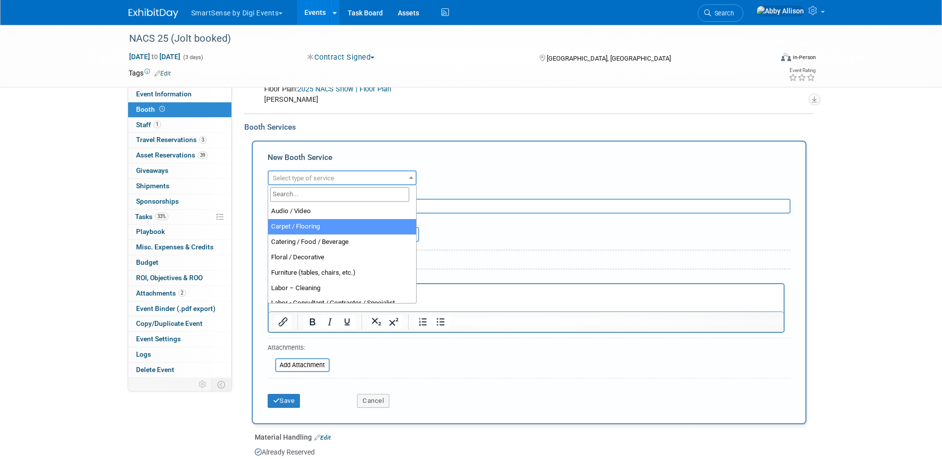
select select "4"
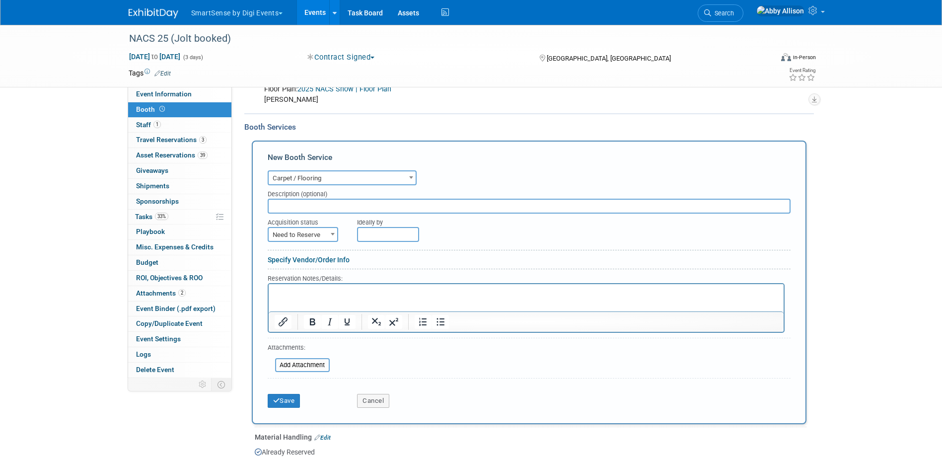
click at [300, 229] on span "Need to Reserve" at bounding box center [303, 235] width 69 height 14
select select "2"
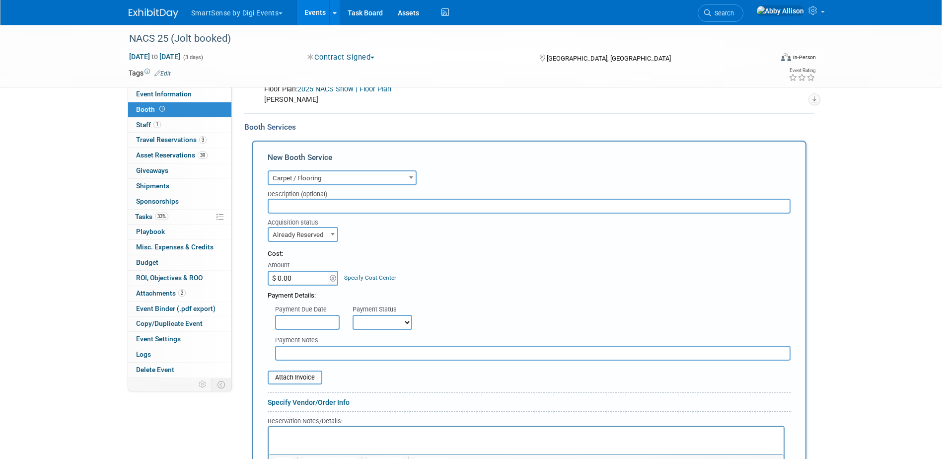
click at [300, 278] on input "$ 0.00" at bounding box center [299, 278] width 62 height 15
type input "$ 921.98"
click at [381, 323] on select "Not Paid Yet Partially Paid Paid in Full" at bounding box center [383, 322] width 60 height 15
select select "1"
click at [353, 315] on select "Not Paid Yet Partially Paid Paid in Full" at bounding box center [383, 322] width 60 height 15
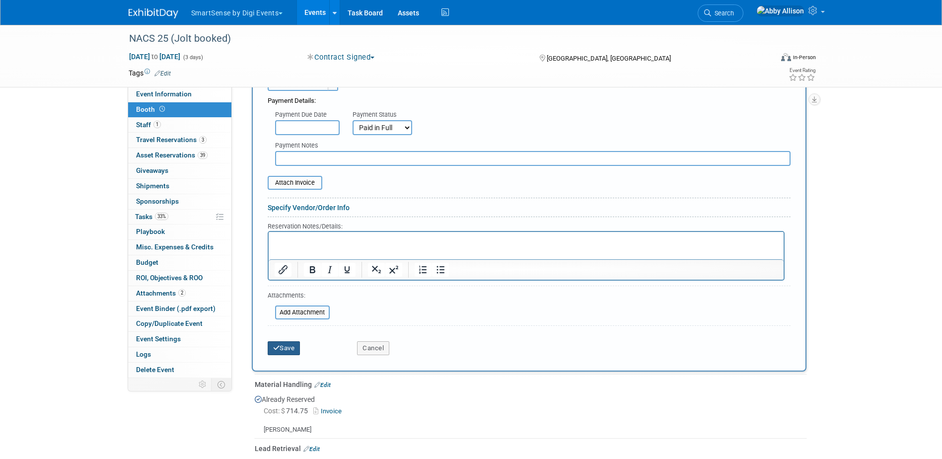
scroll to position [355, 0]
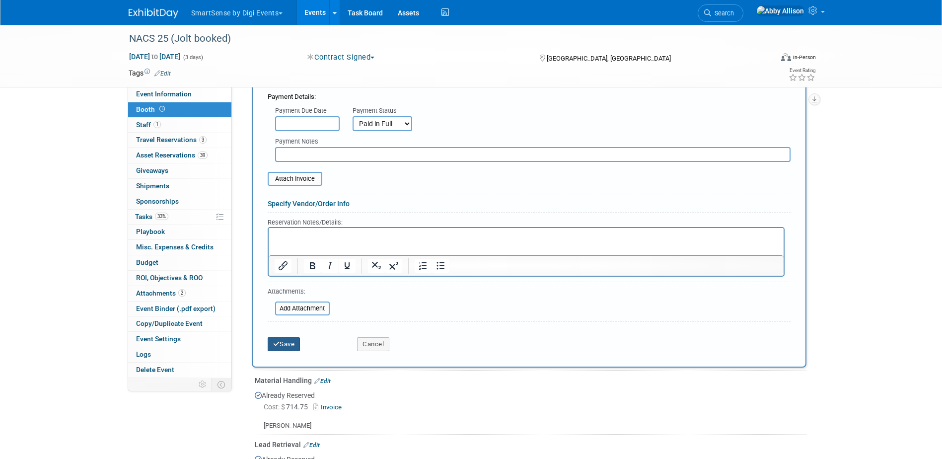
click at [277, 342] on icon "submit" at bounding box center [276, 344] width 7 height 6
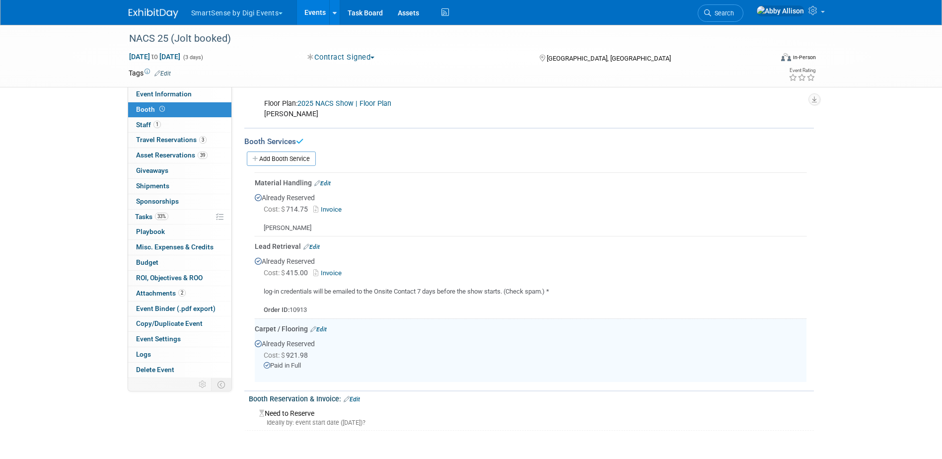
scroll to position [120, 0]
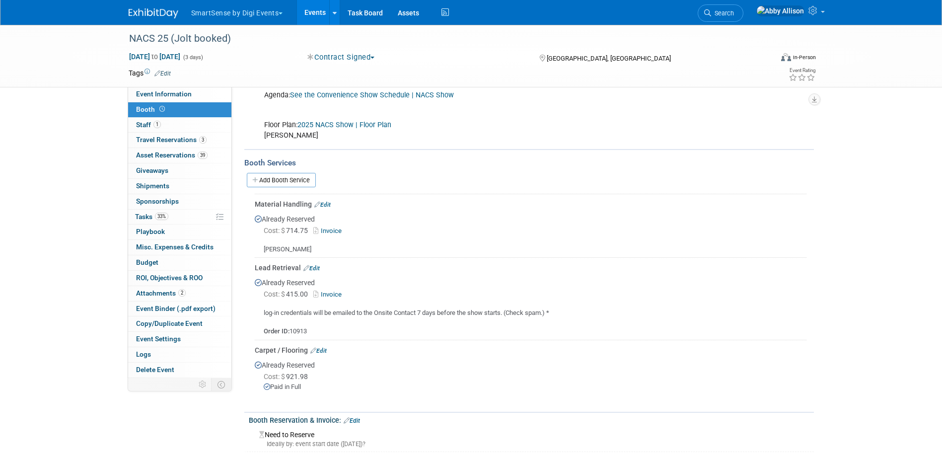
click at [278, 171] on div "Add Booth Service" at bounding box center [529, 179] width 570 height 23
click at [279, 180] on link "Add Booth Service" at bounding box center [281, 180] width 69 height 14
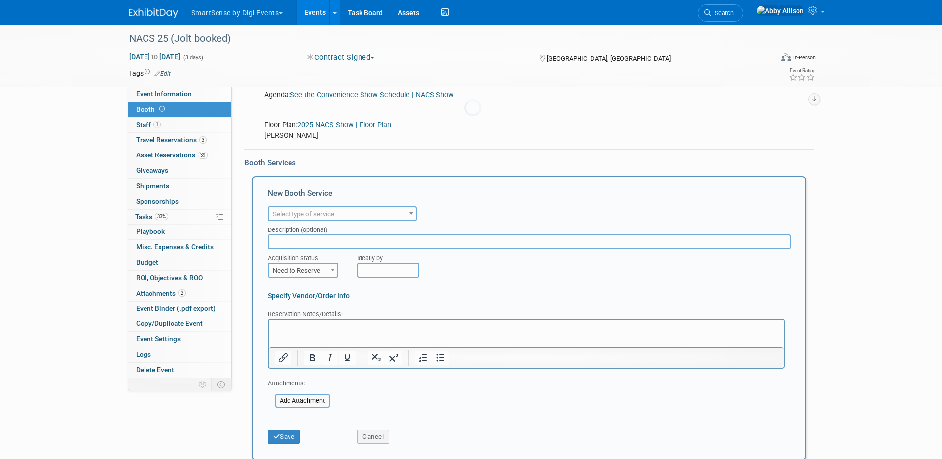
scroll to position [0, 0]
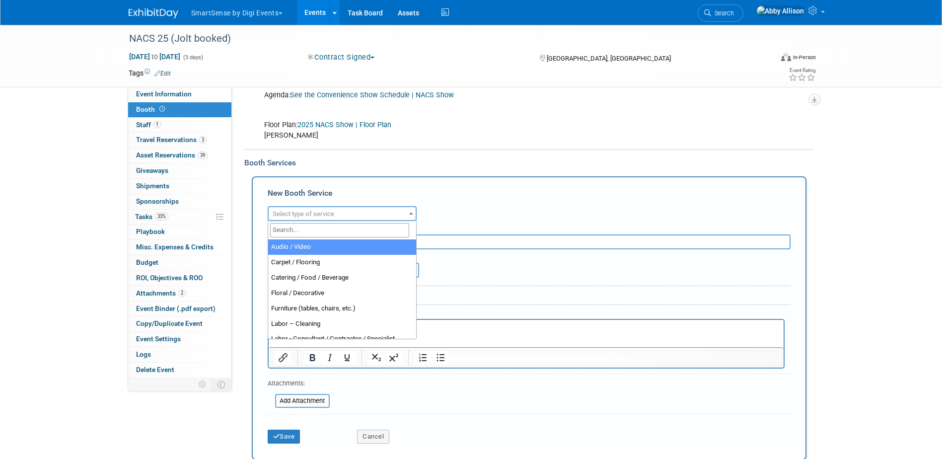
click at [289, 208] on span "Select type of service" at bounding box center [342, 214] width 147 height 14
click at [309, 232] on input "search" at bounding box center [339, 230] width 139 height 14
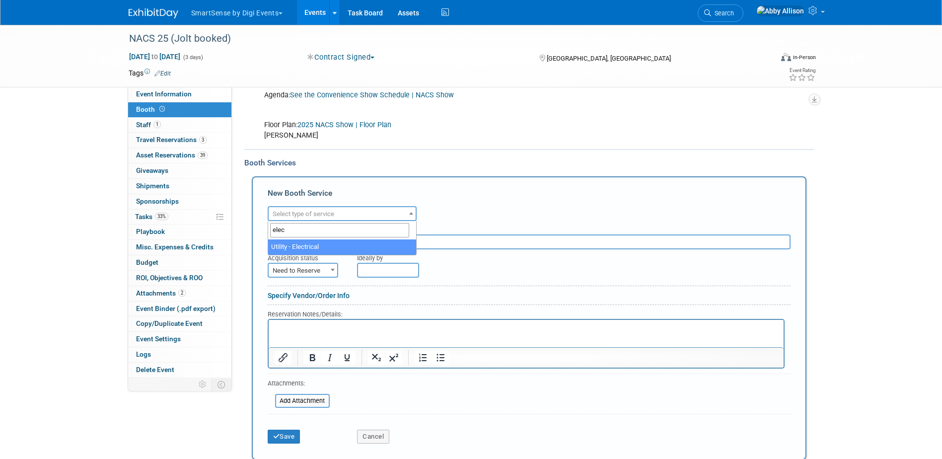
type input "elec"
select select "8"
click at [305, 269] on span "Need to Reserve" at bounding box center [303, 271] width 69 height 14
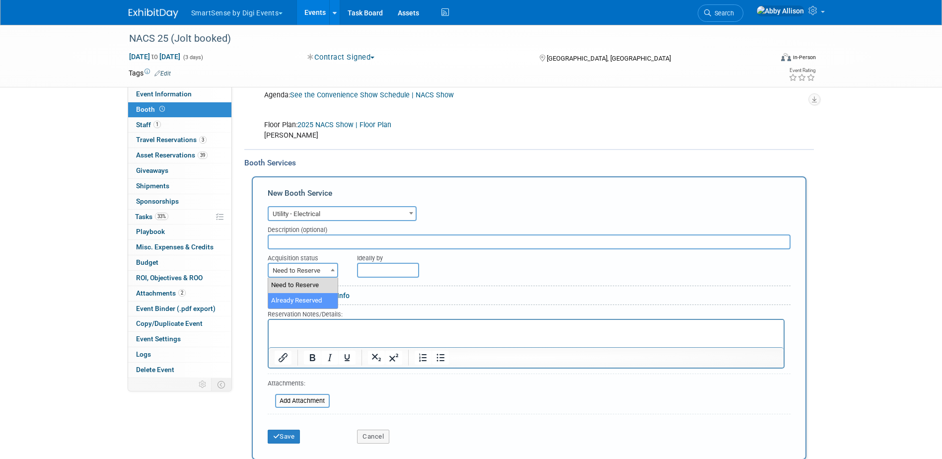
select select "2"
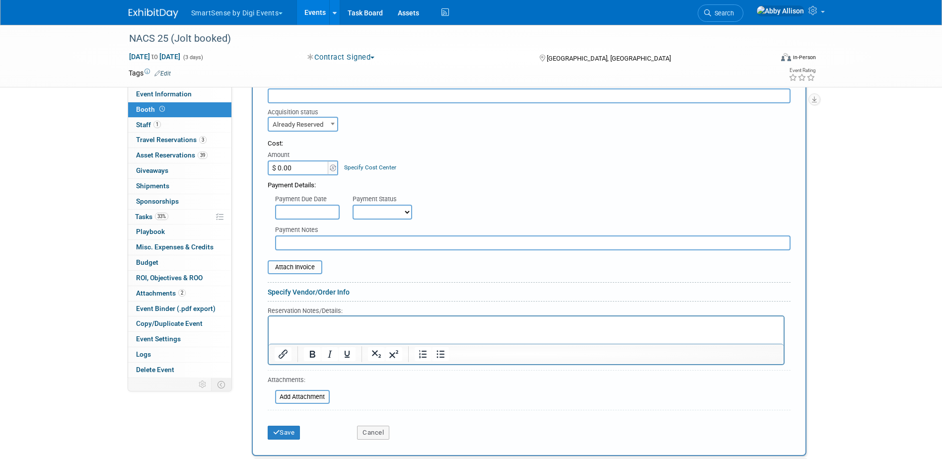
scroll to position [269, 0]
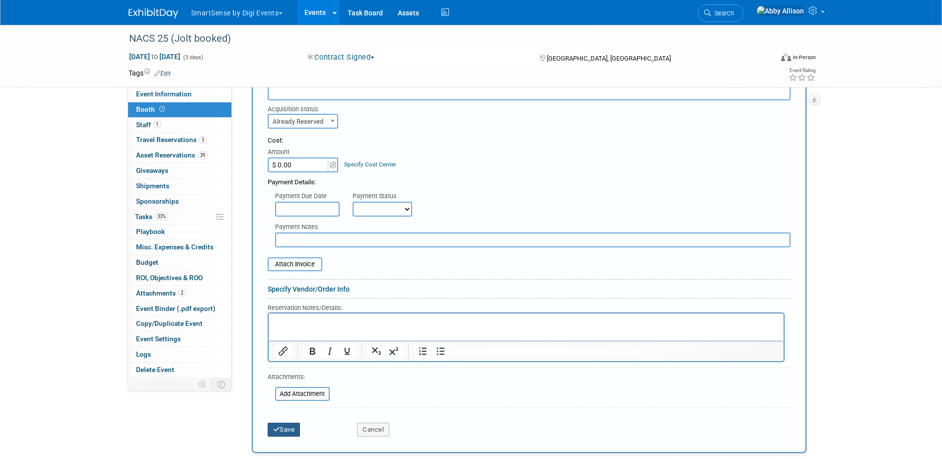
click at [288, 432] on button "Save" at bounding box center [284, 430] width 33 height 14
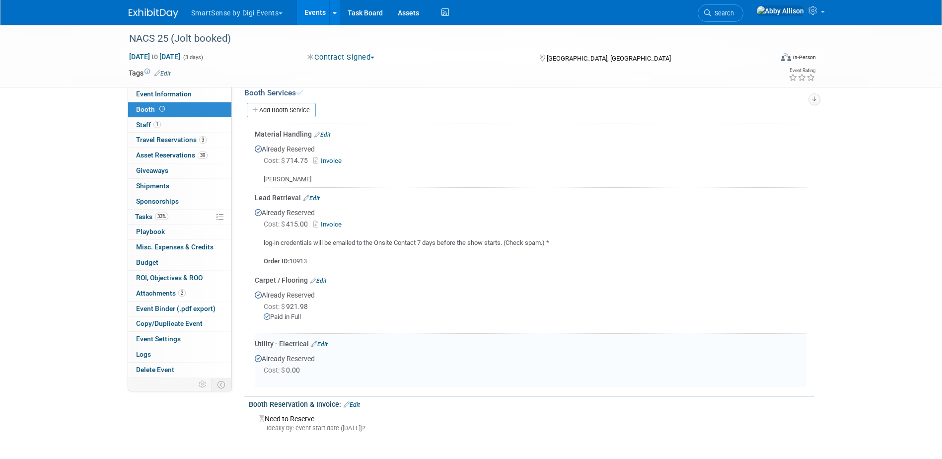
scroll to position [174, 0]
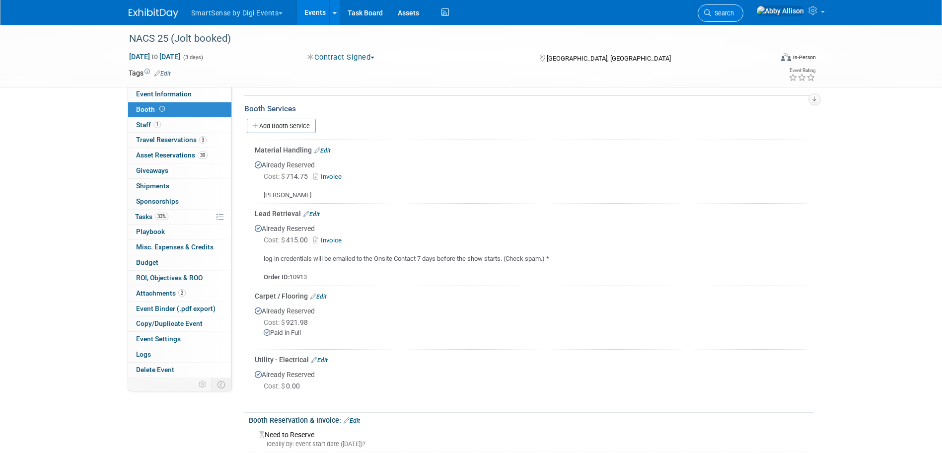
click at [711, 15] on icon at bounding box center [707, 12] width 7 height 7
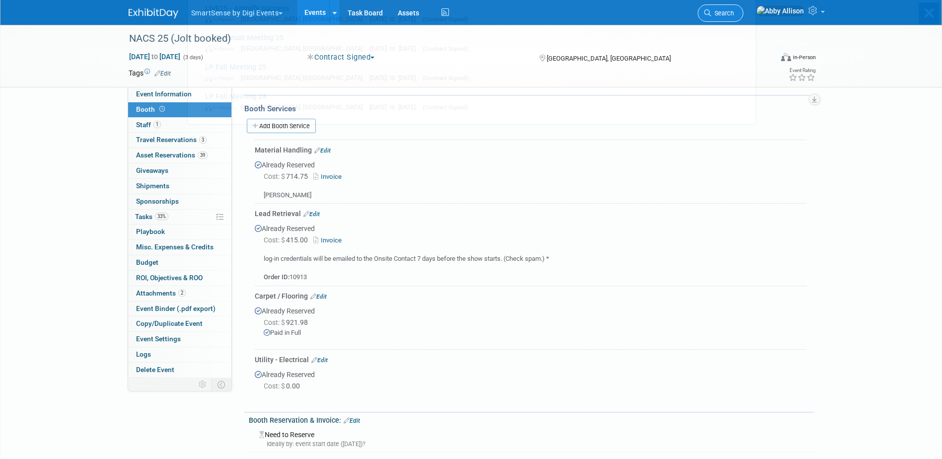
scroll to position [0, 0]
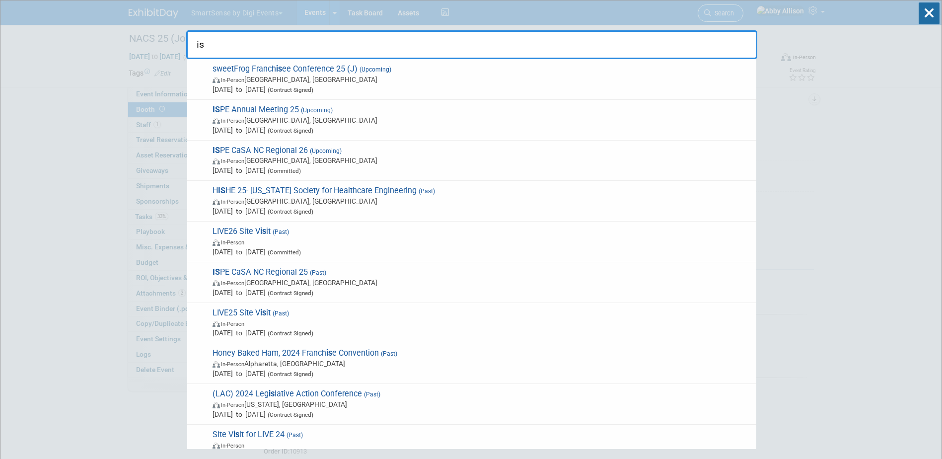
type input "i"
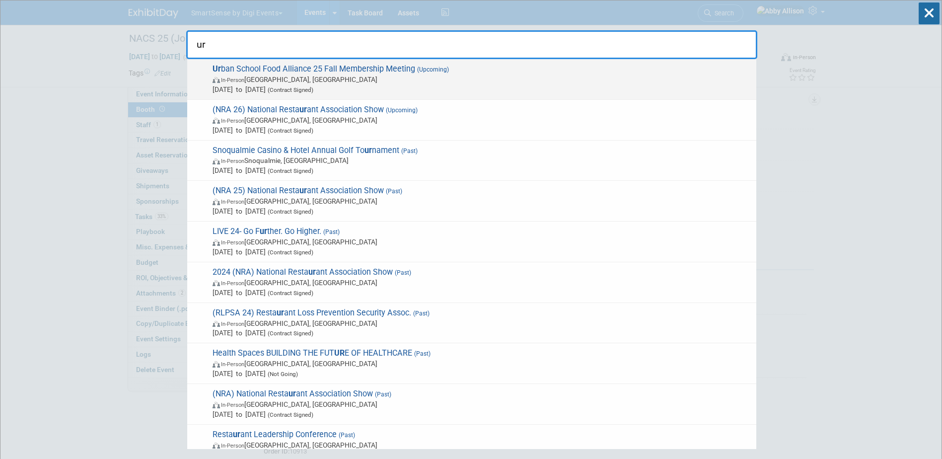
type input "ur"
click at [267, 68] on span "Ur ban School Food Alliance 25 Fall Membership Meeting (Upcoming) In-Person Bos…" at bounding box center [481, 79] width 542 height 30
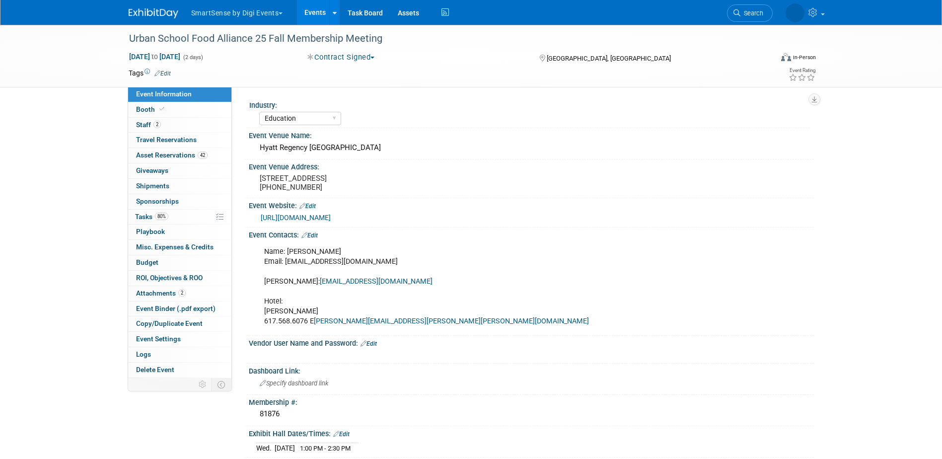
select select "Education"
click at [138, 100] on link "Event Information" at bounding box center [179, 94] width 103 height 15
select select "Education"
click at [135, 104] on link "Booth" at bounding box center [179, 109] width 103 height 15
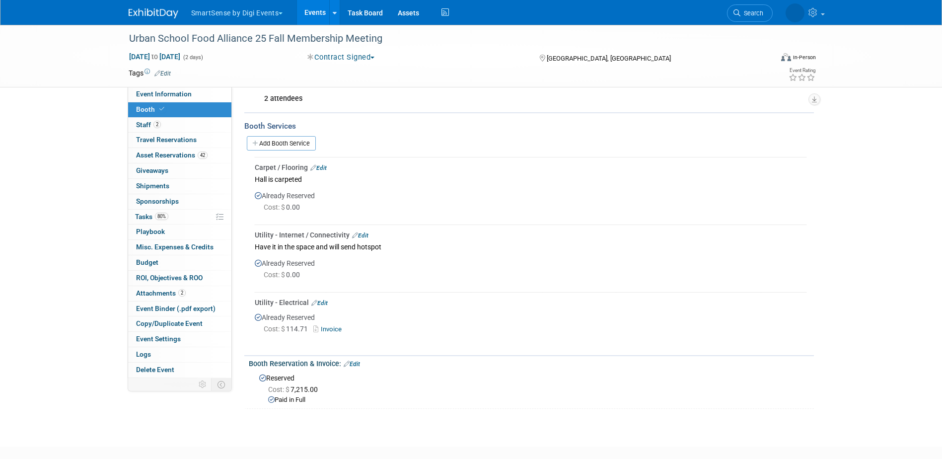
scroll to position [248, 0]
click at [734, 10] on span "Search" at bounding box center [722, 12] width 23 height 7
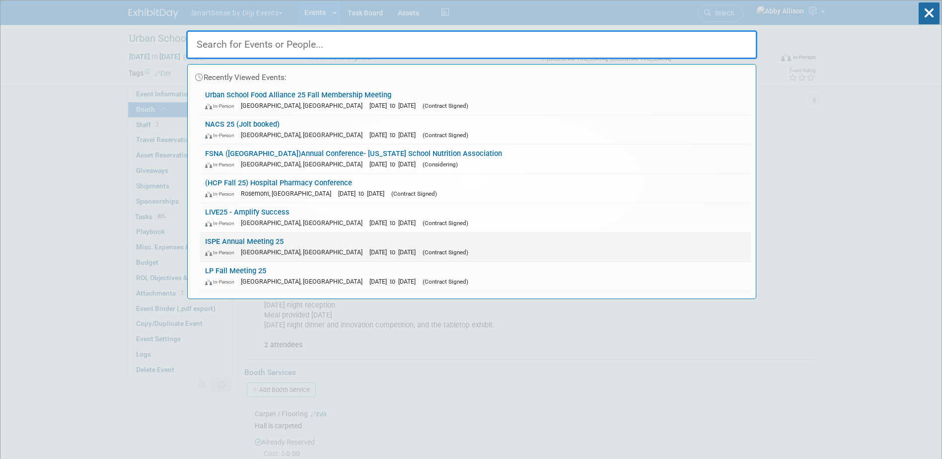
click at [231, 236] on link "ISPE Annual Meeting 25 In-Person [GEOGRAPHIC_DATA], [GEOGRAPHIC_DATA] [DATE] to…" at bounding box center [475, 246] width 551 height 29
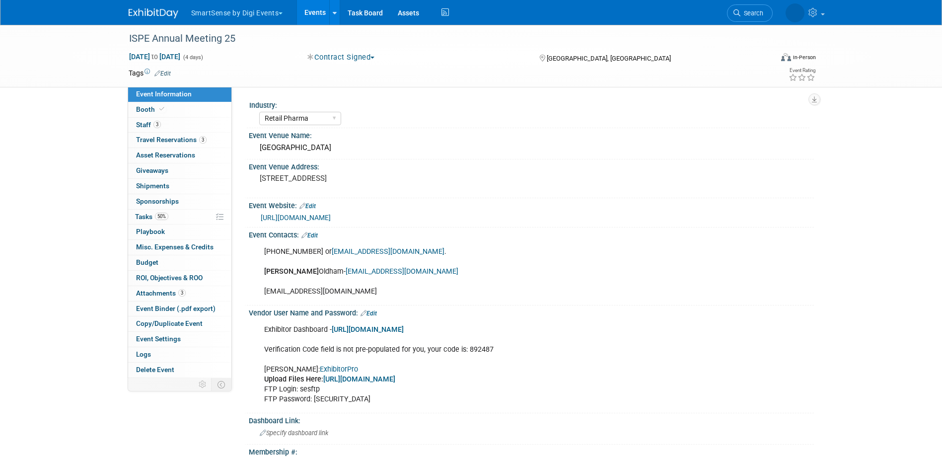
select select "Retail Pharma"
click at [139, 108] on span "Booth" at bounding box center [151, 109] width 30 height 8
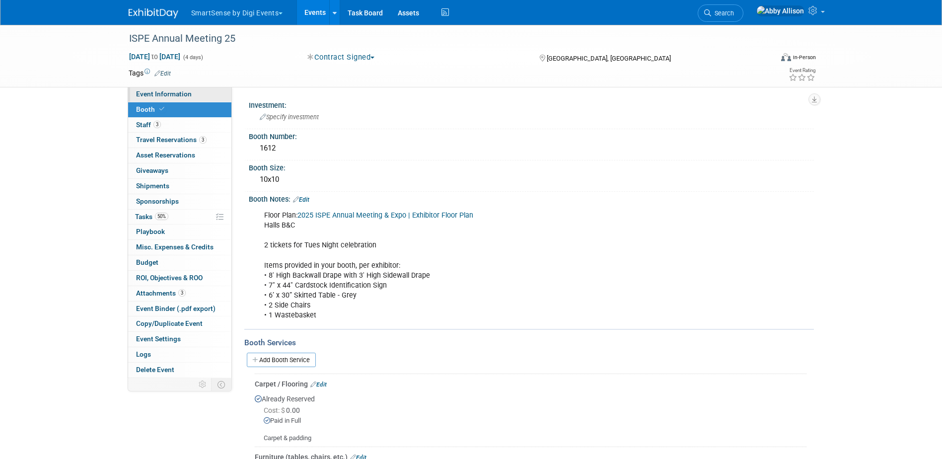
click at [174, 96] on span "Event Information" at bounding box center [164, 94] width 56 height 8
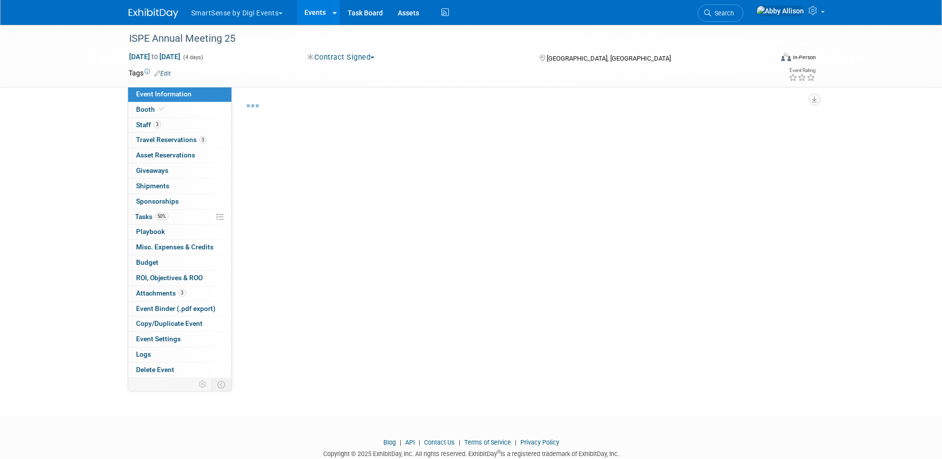
select select "Retail Pharma"
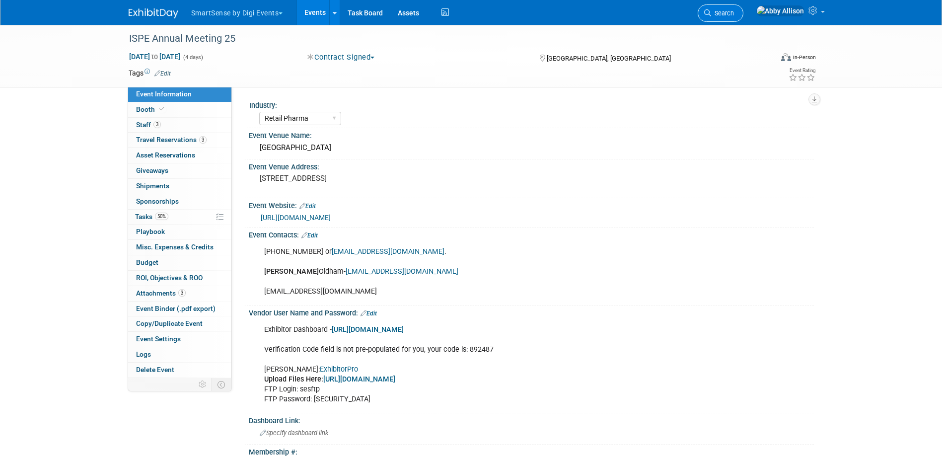
click at [744, 15] on link "Search" at bounding box center [721, 12] width 46 height 17
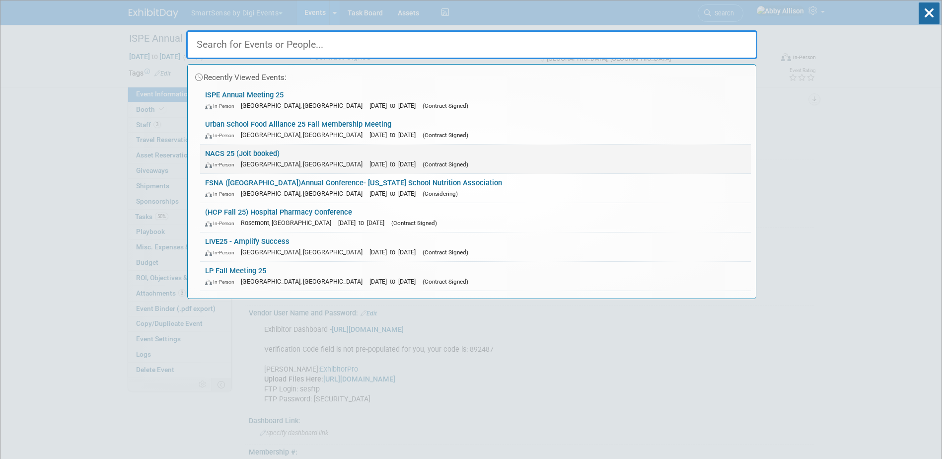
click at [247, 159] on div "In-Person [GEOGRAPHIC_DATA], [GEOGRAPHIC_DATA] [DATE] to [DATE] (Contract Signe…" at bounding box center [475, 164] width 541 height 10
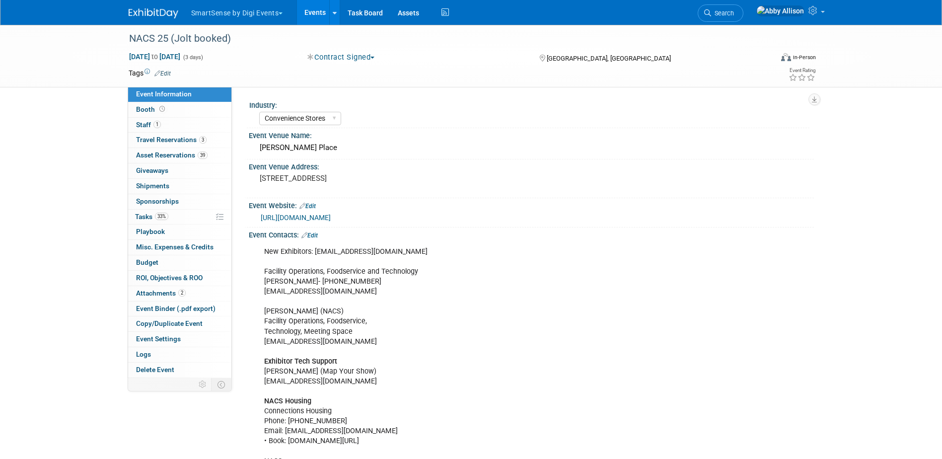
select select "Convenience Stores"
click at [186, 110] on link "Booth" at bounding box center [179, 109] width 103 height 15
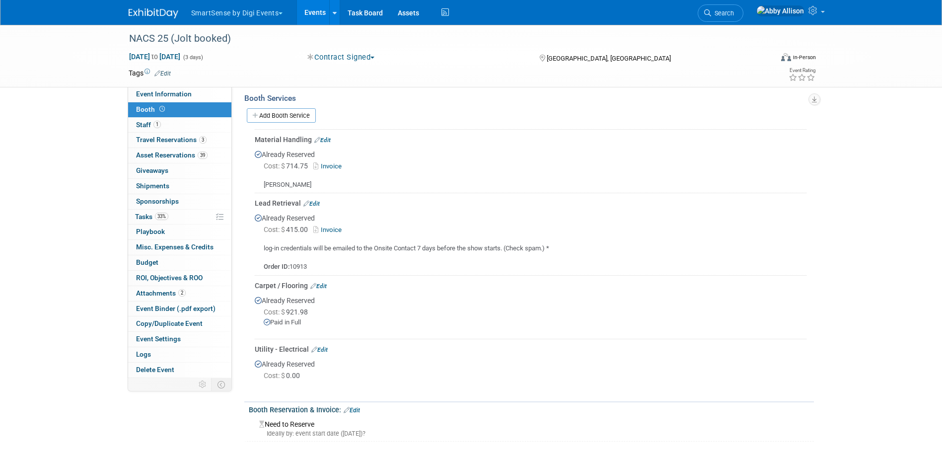
scroll to position [199, 0]
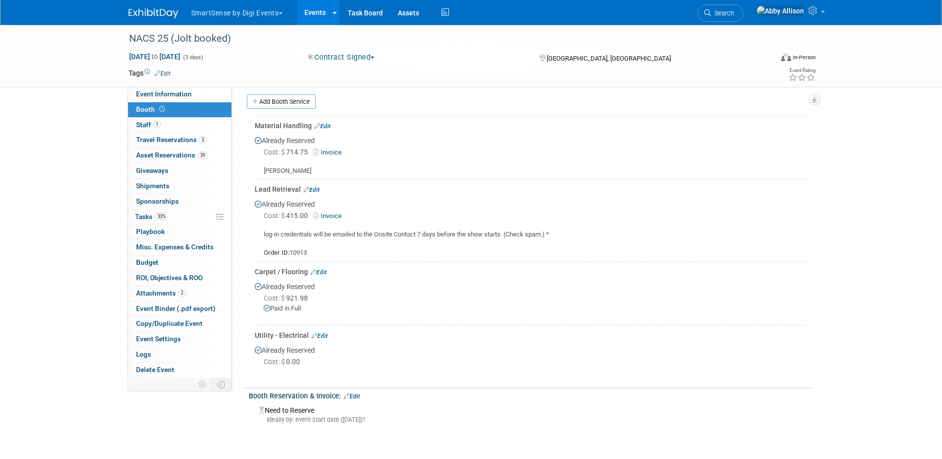
drag, startPoint x: 571, startPoint y: 229, endPoint x: 257, endPoint y: 238, distance: 314.6
click at [255, 238] on div "log-in credentials will be emailed to the Onsite Contact 7 days before the show…" at bounding box center [531, 240] width 552 height 36
click at [307, 252] on div "log-in credentials will be emailed to the Onsite Contact 7 days before the show…" at bounding box center [531, 240] width 552 height 36
click at [311, 251] on div "log-in credentials will be emailed to the Onsite Contact 7 days before the show…" at bounding box center [531, 240] width 552 height 36
click at [317, 188] on link "Edit" at bounding box center [312, 189] width 16 height 7
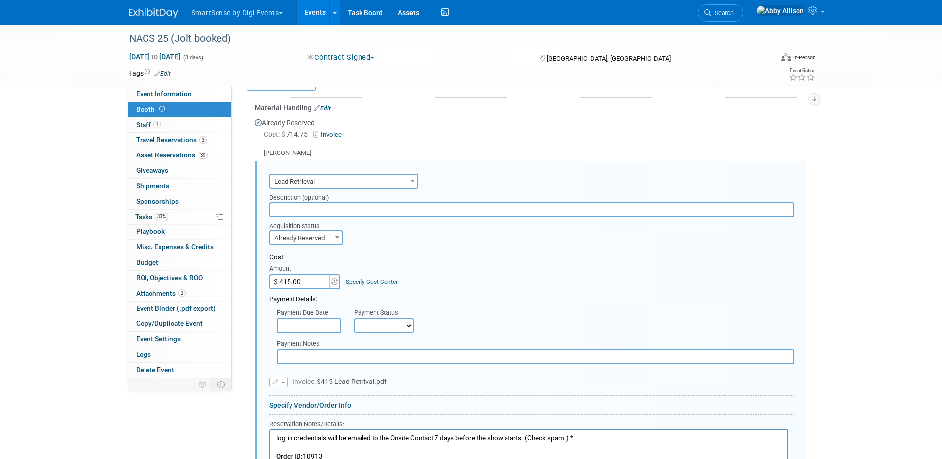
scroll to position [215, 0]
